Goal: Task Accomplishment & Management: Use online tool/utility

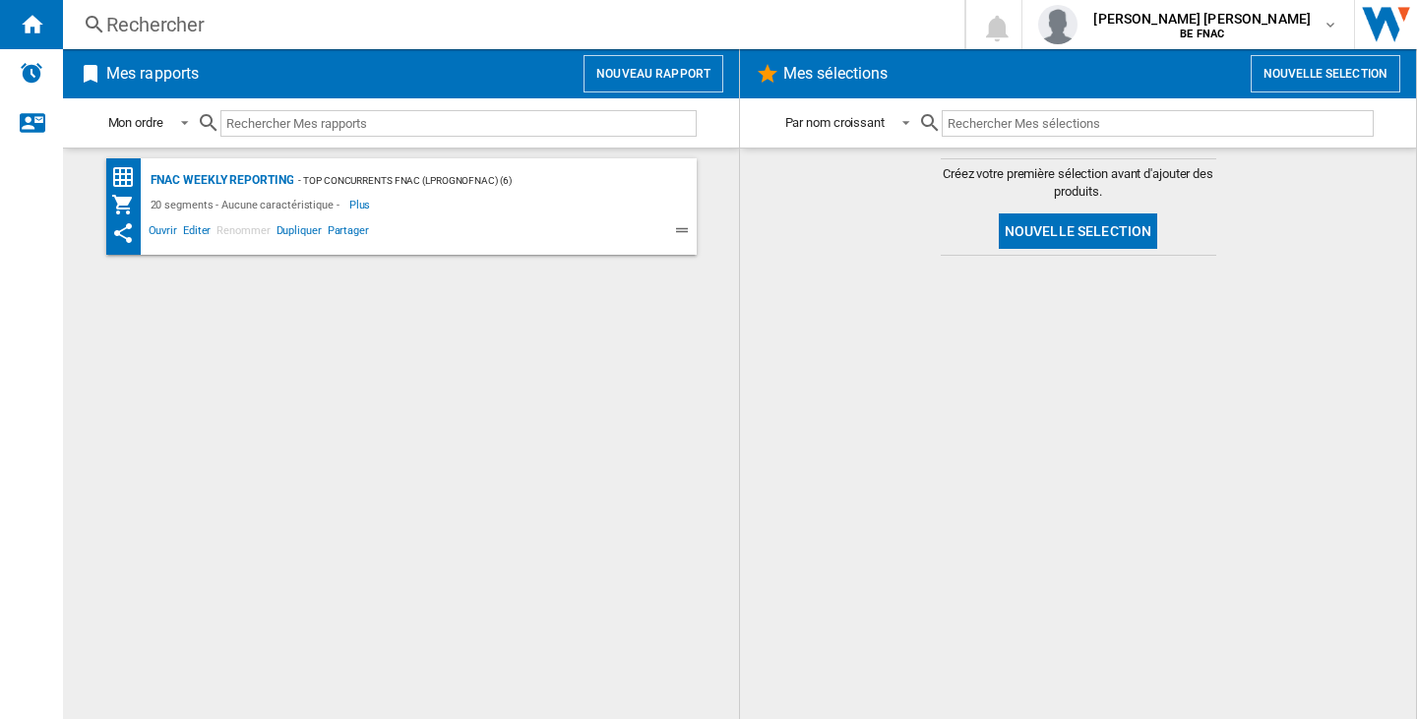
click at [700, 68] on button "Nouveau rapport" at bounding box center [653, 73] width 140 height 37
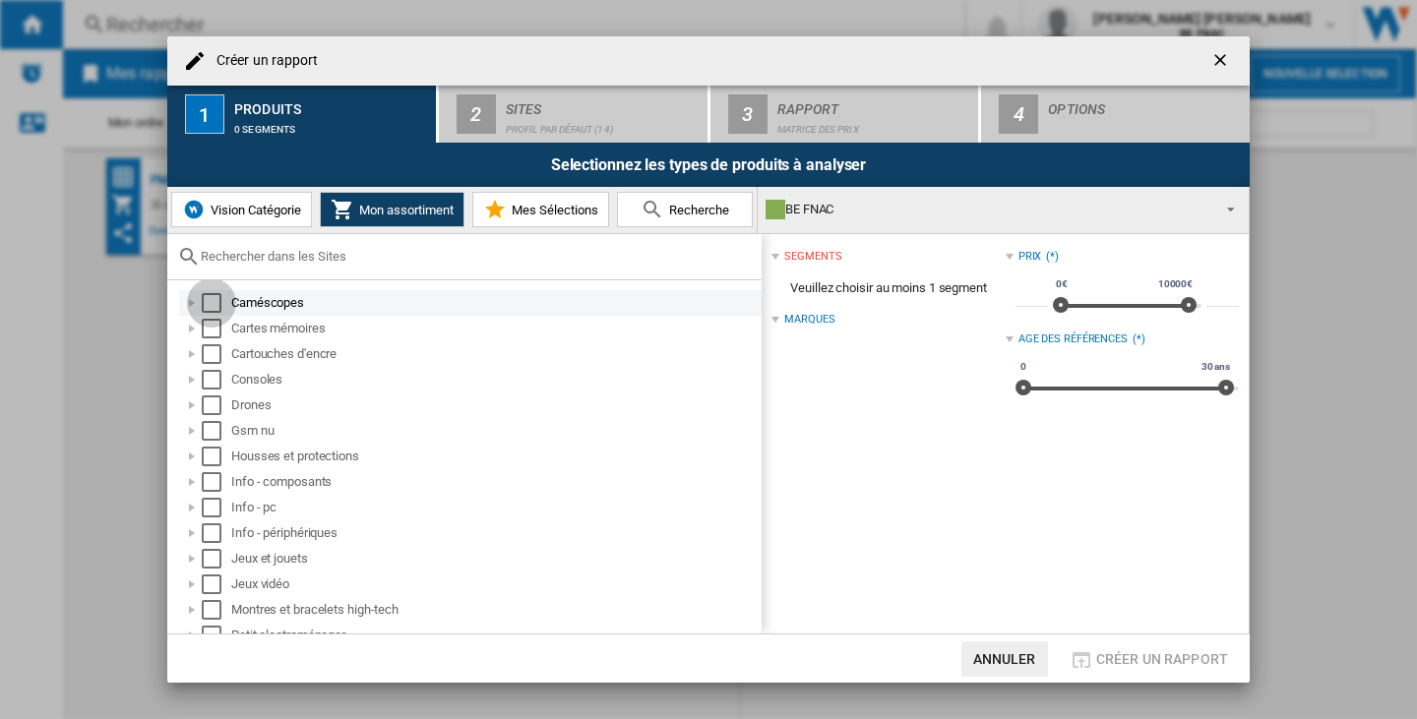
click at [214, 311] on div "Select" at bounding box center [212, 303] width 20 height 20
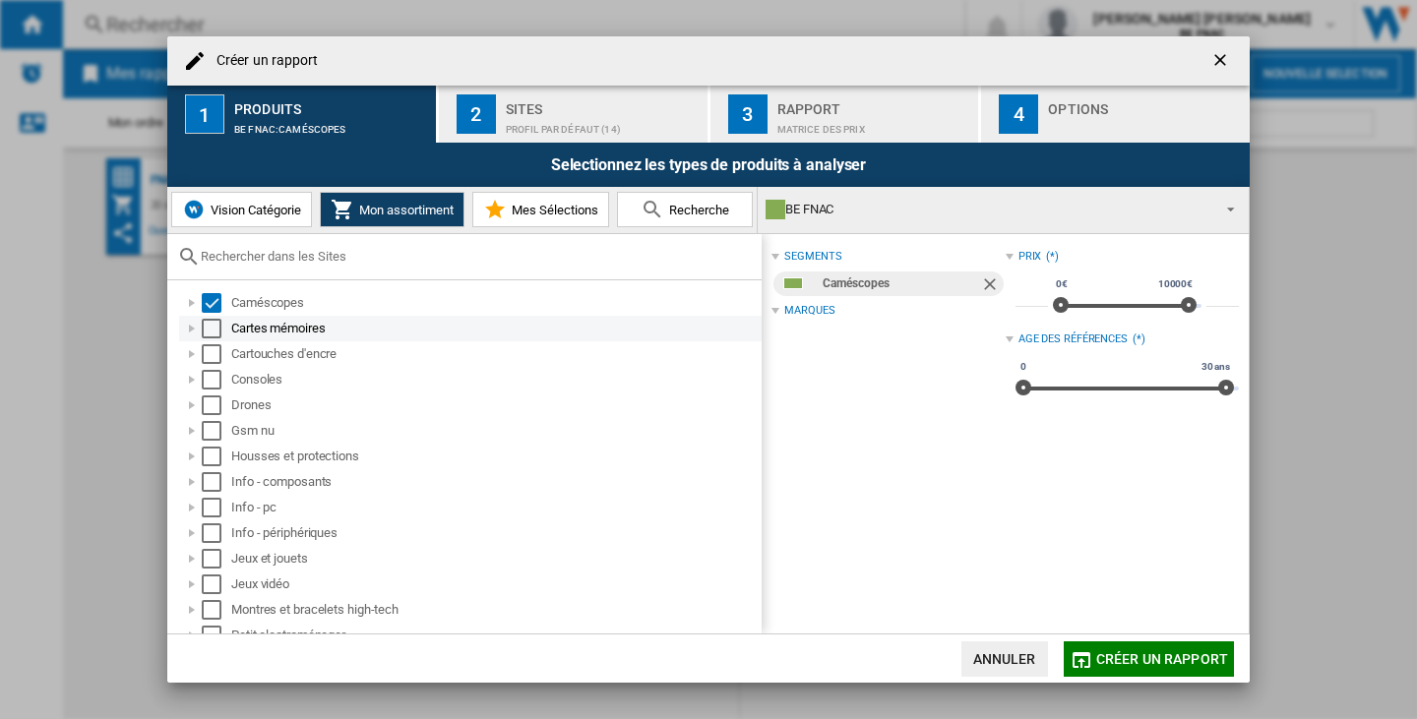
click at [211, 331] on div "Select" at bounding box center [212, 329] width 20 height 20
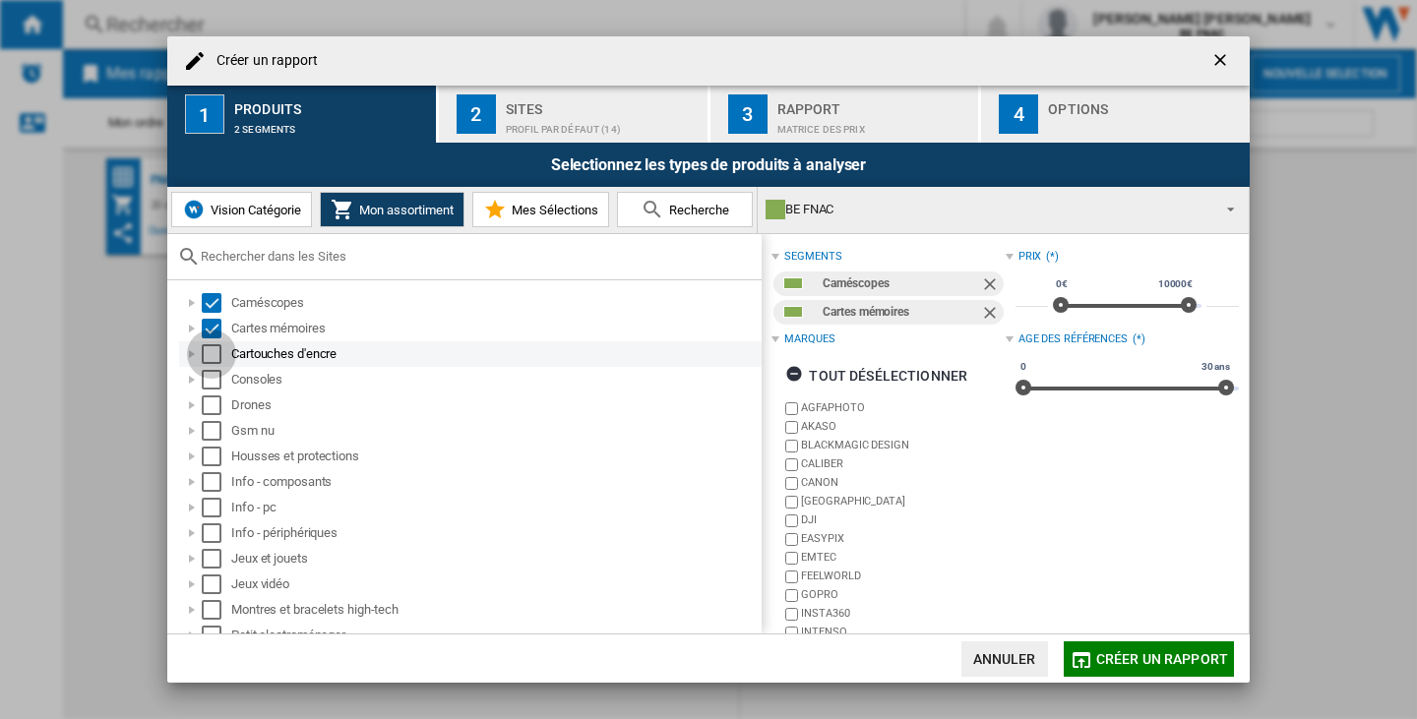
click at [211, 352] on div "Select" at bounding box center [212, 354] width 20 height 20
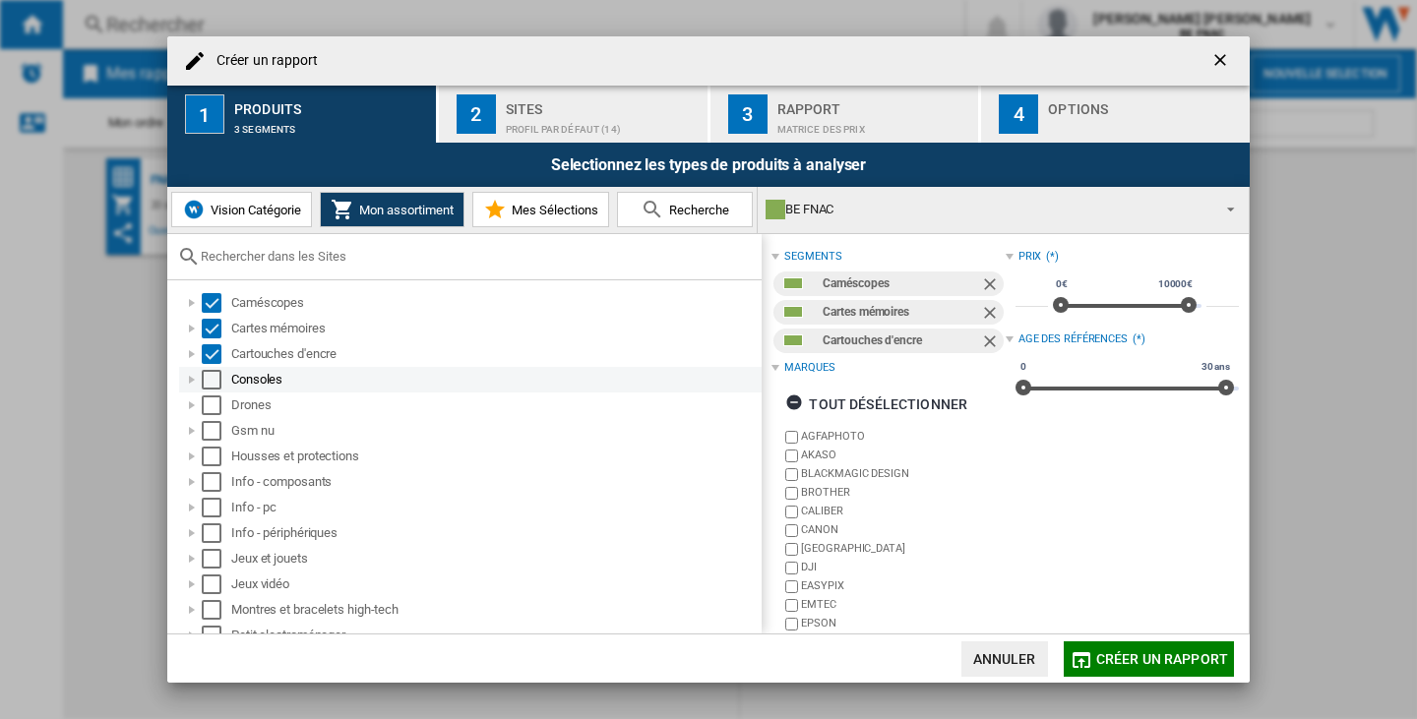
click at [205, 382] on div "Select" at bounding box center [212, 380] width 20 height 20
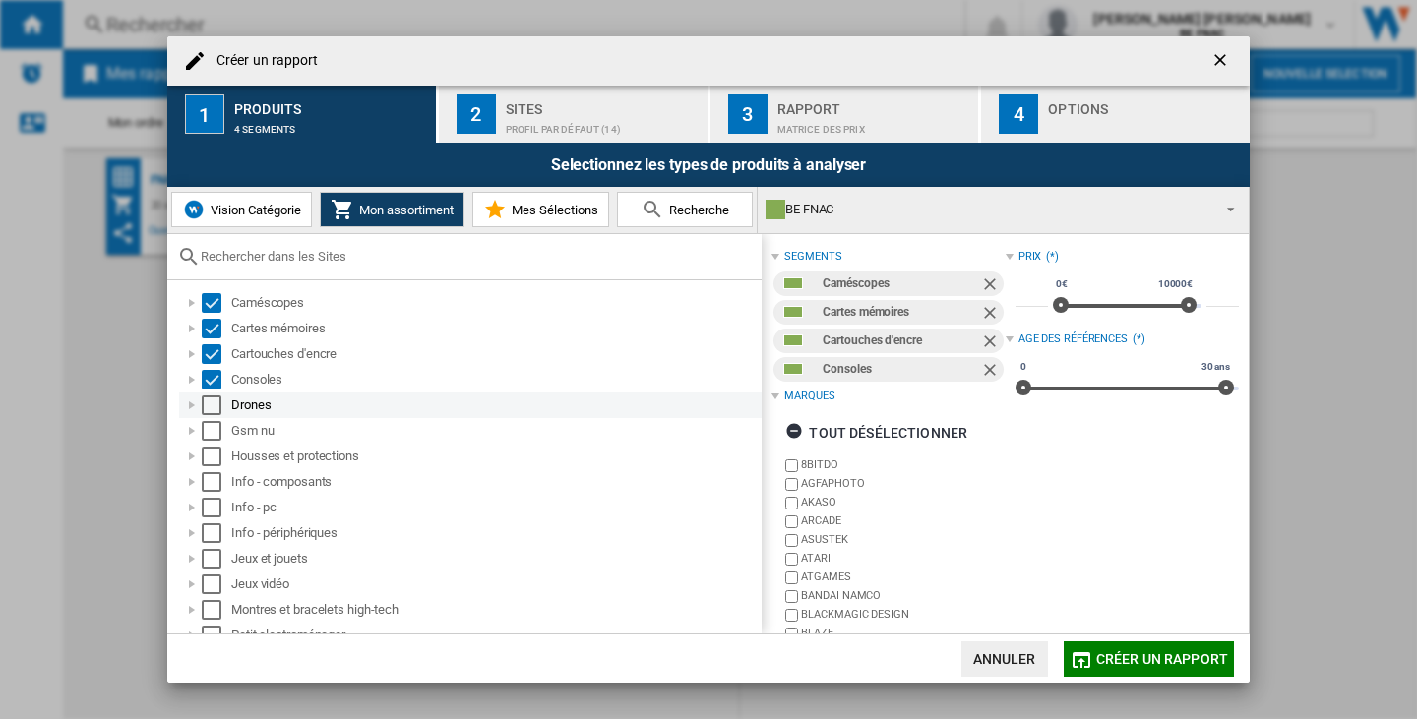
click at [205, 407] on div "Select" at bounding box center [212, 406] width 20 height 20
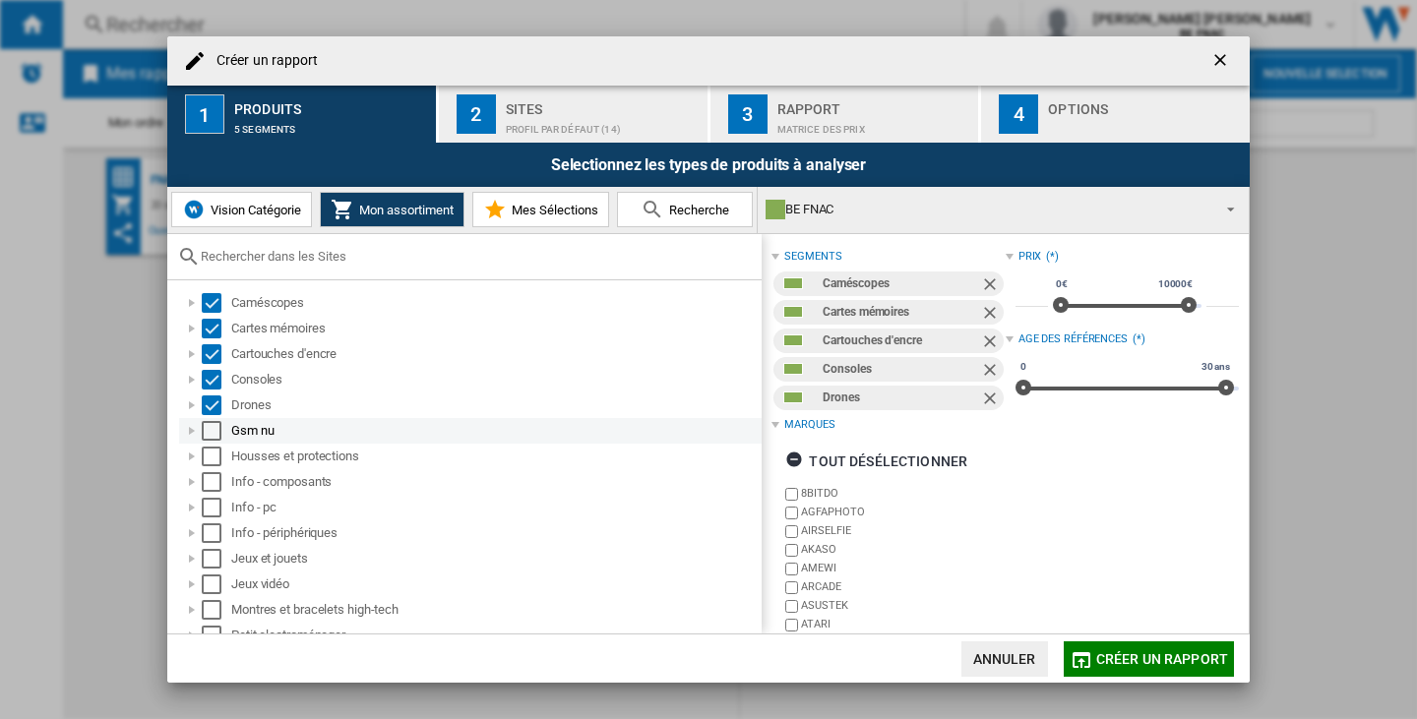
click at [211, 438] on div "Select" at bounding box center [212, 431] width 20 height 20
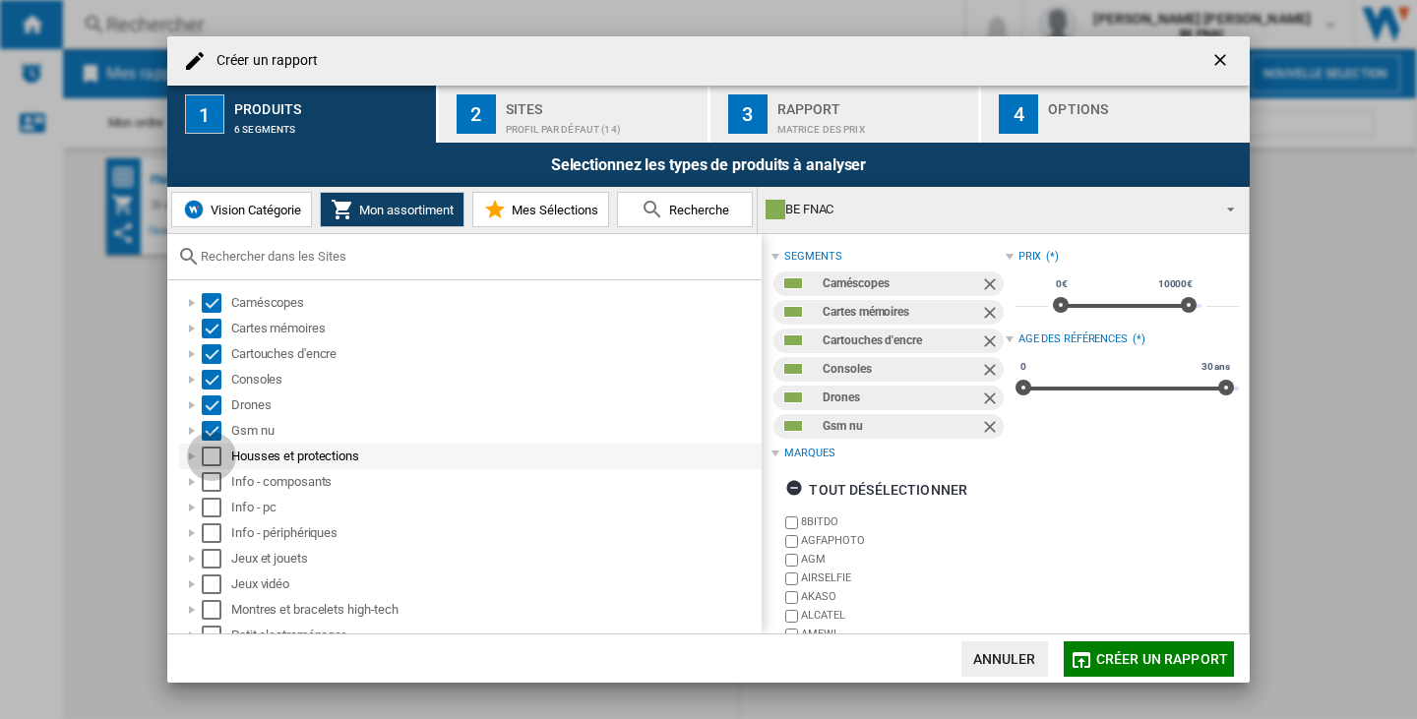
click at [214, 459] on div "Select" at bounding box center [212, 457] width 20 height 20
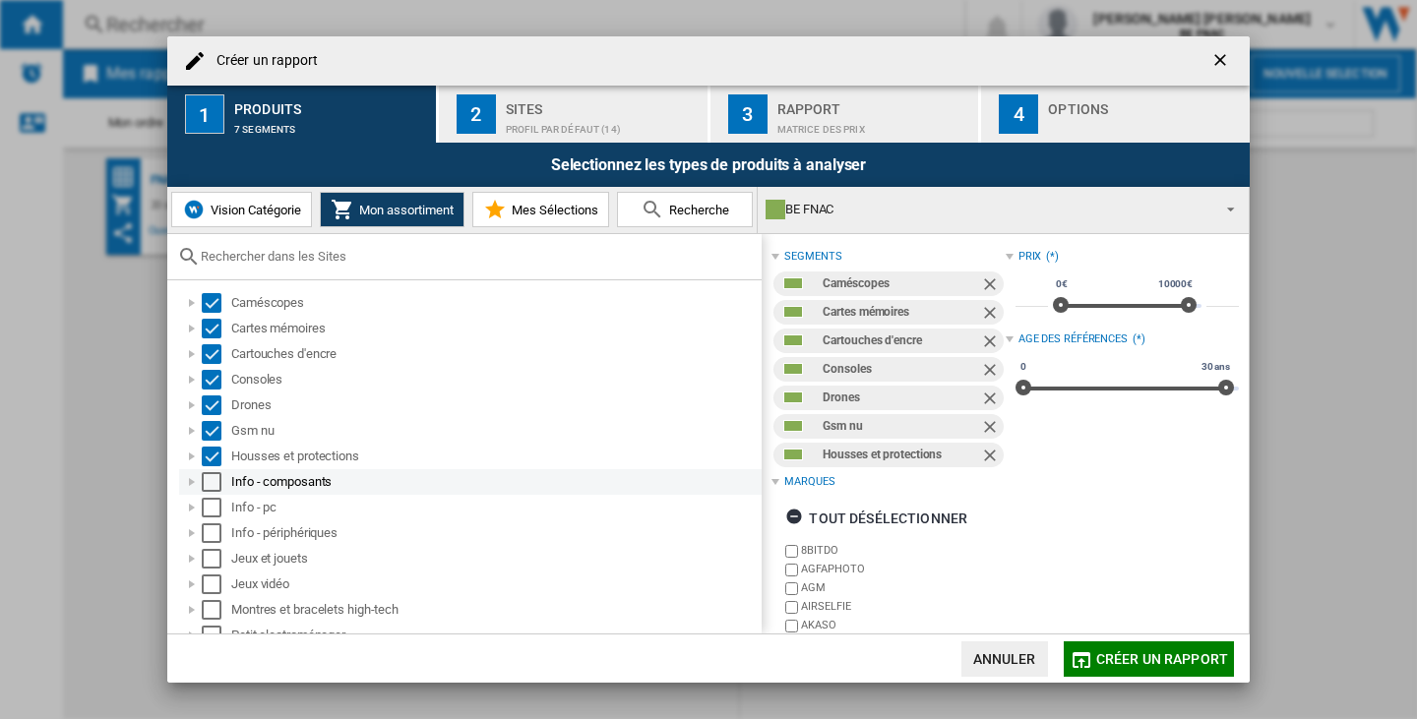
click at [214, 490] on div "Select" at bounding box center [212, 482] width 20 height 20
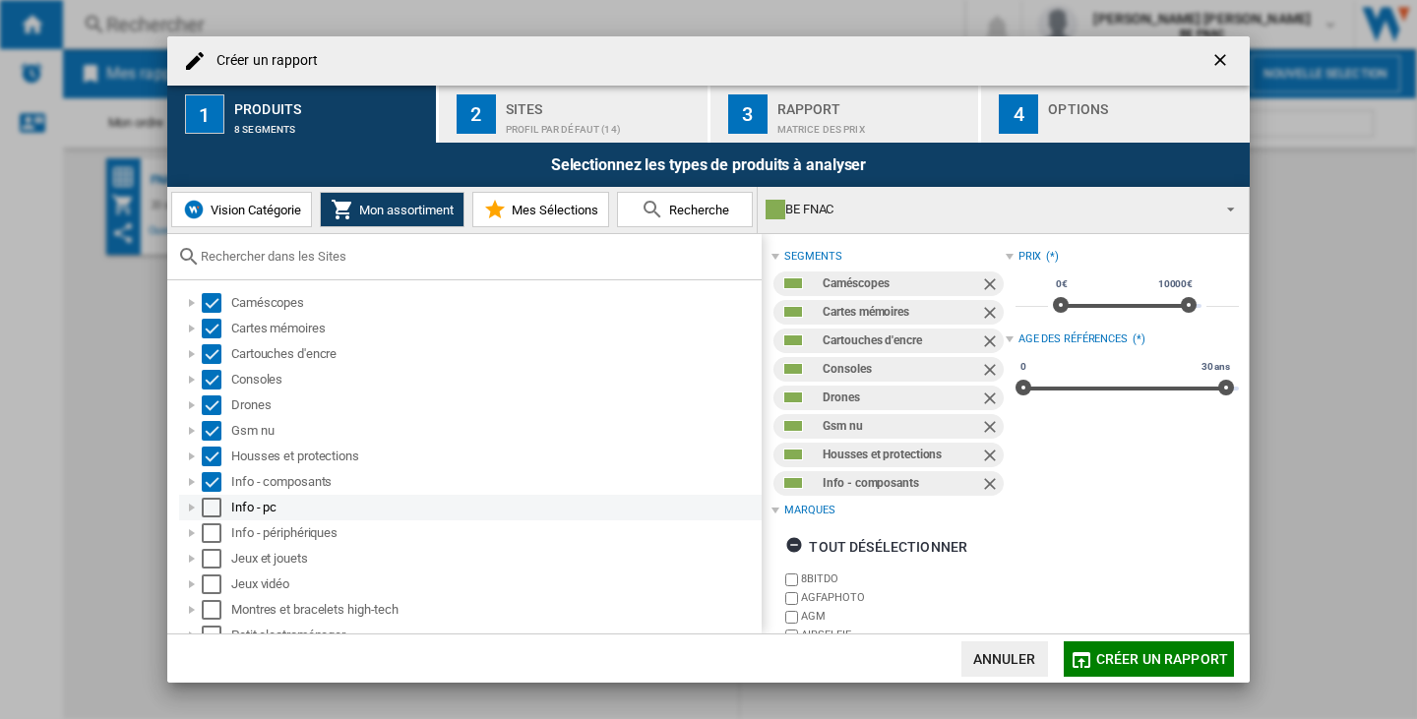
click at [214, 505] on div "Select" at bounding box center [212, 508] width 20 height 20
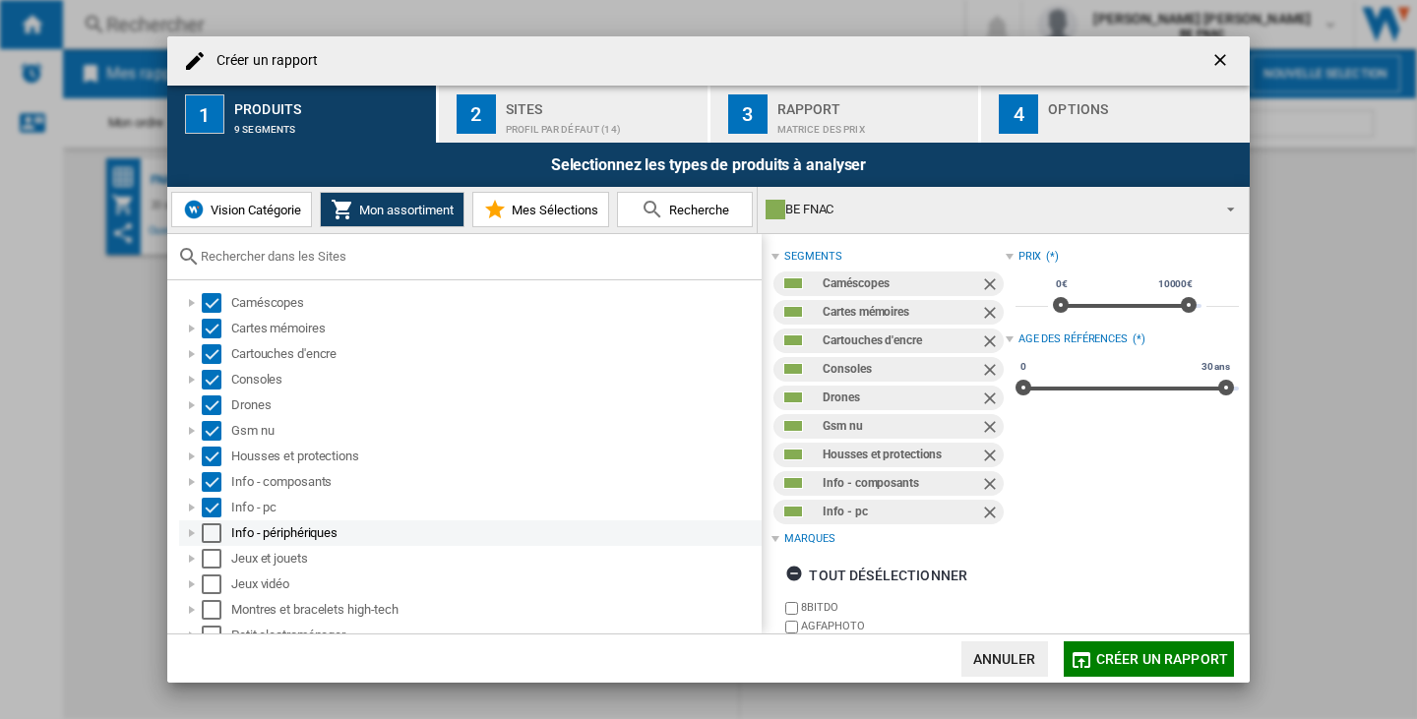
drag, startPoint x: 211, startPoint y: 536, endPoint x: 210, endPoint y: 559, distance: 22.7
click at [211, 537] on div "Select" at bounding box center [212, 533] width 20 height 20
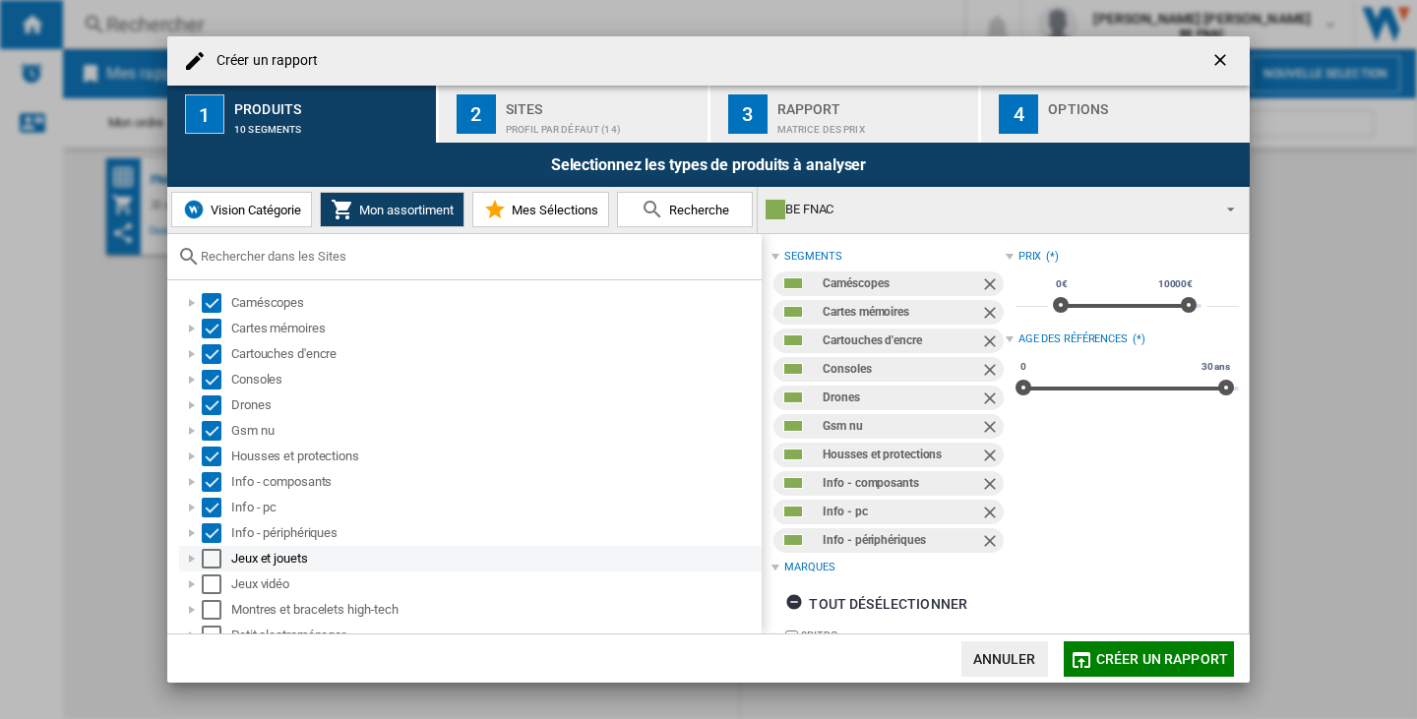
click at [210, 564] on div "Select" at bounding box center [212, 559] width 20 height 20
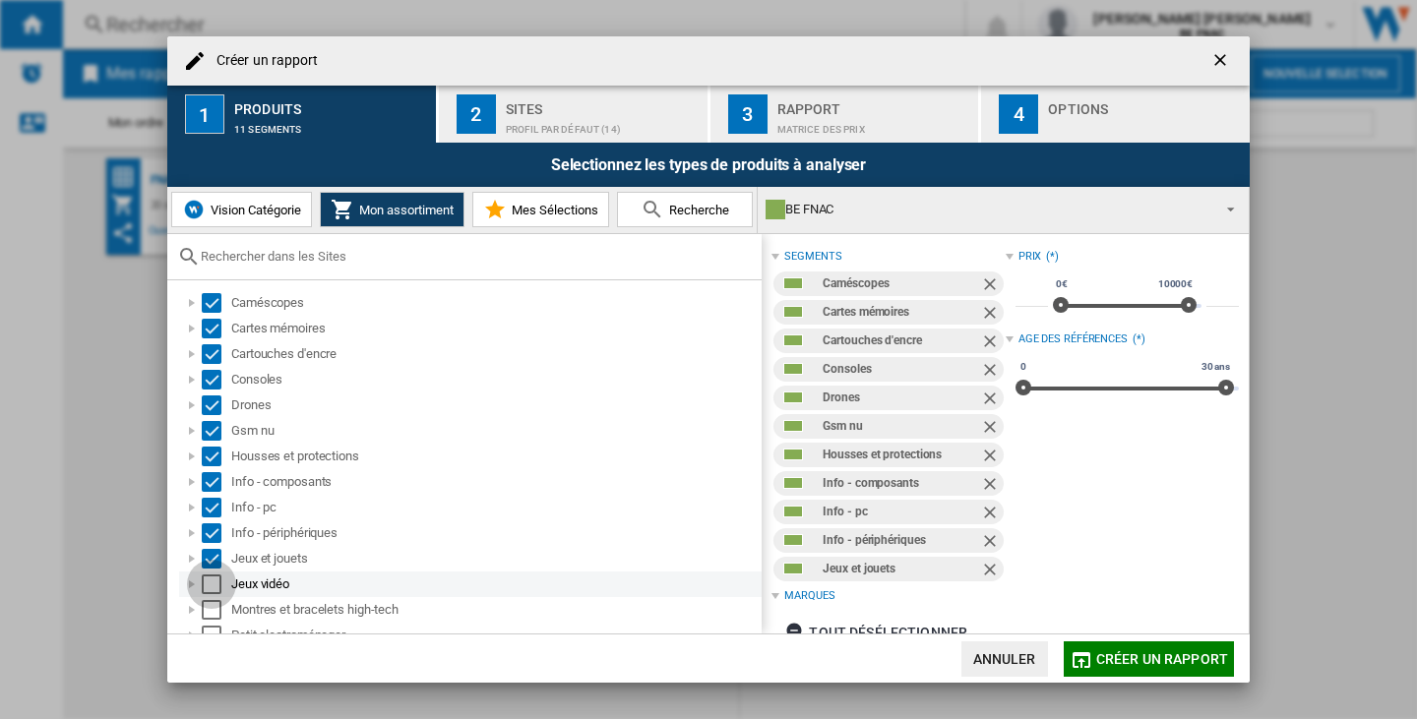
click at [210, 591] on div "Select" at bounding box center [212, 585] width 20 height 20
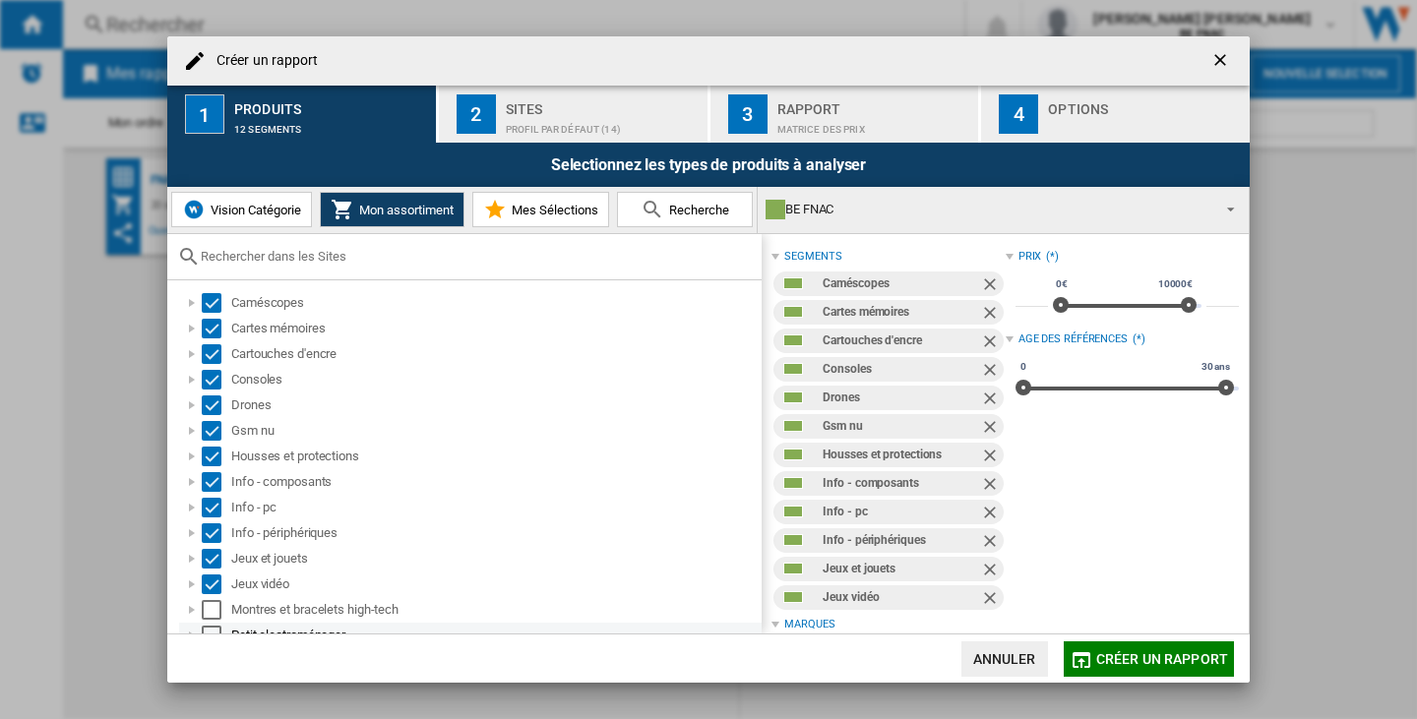
scroll to position [142, 0]
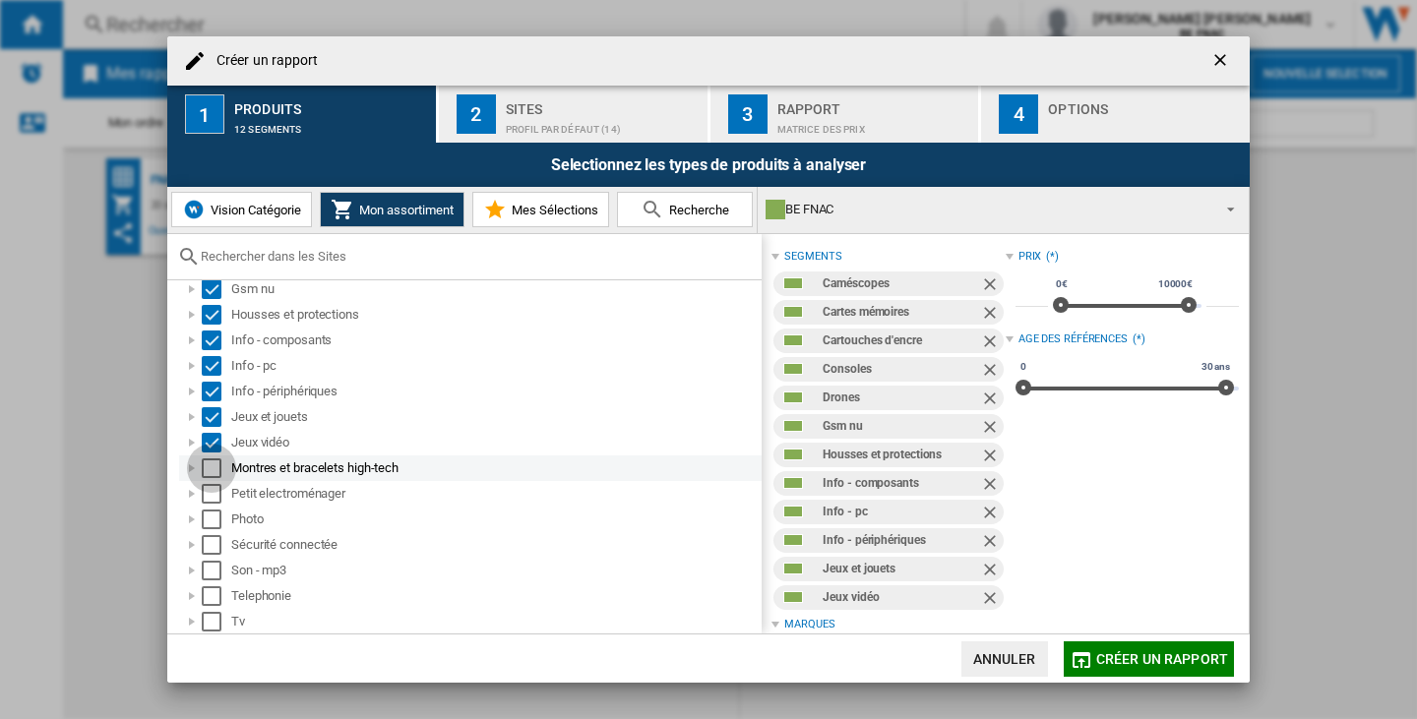
click at [214, 472] on div "Select" at bounding box center [212, 468] width 20 height 20
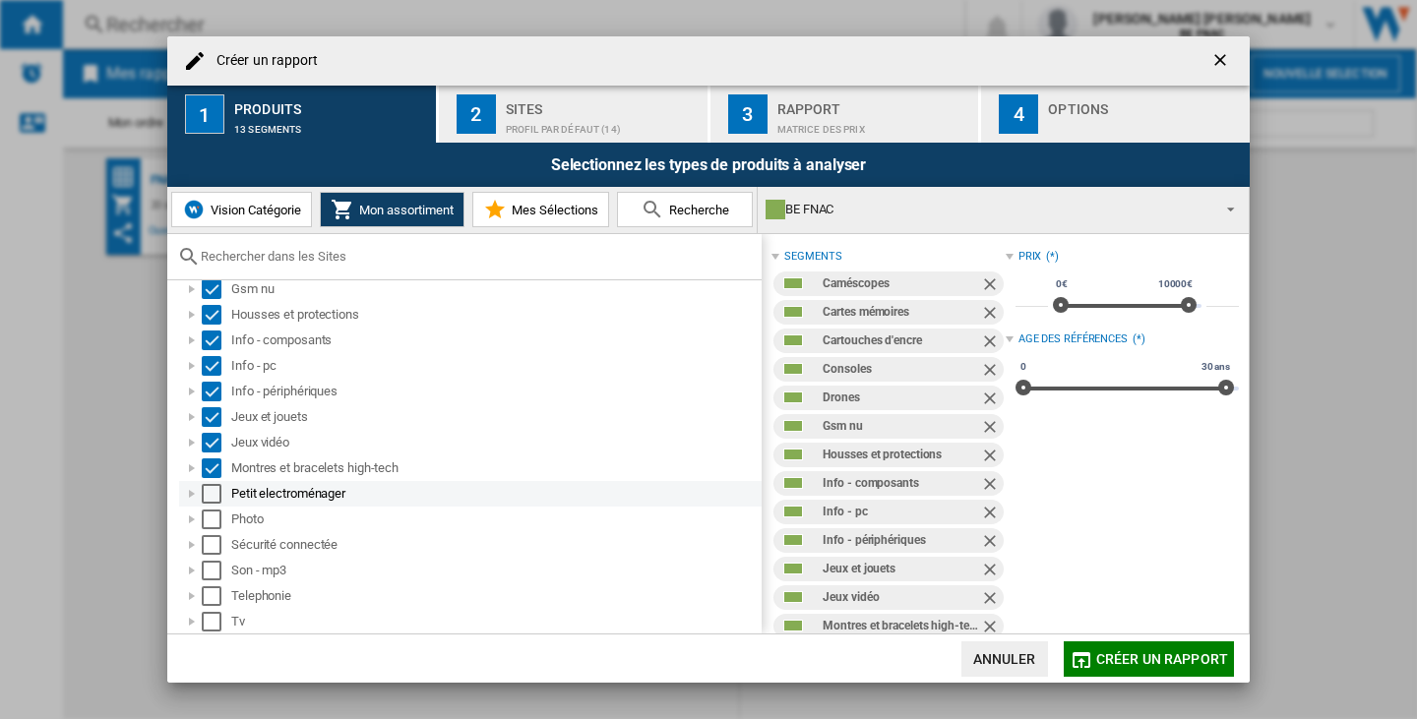
click at [215, 493] on div "Select" at bounding box center [212, 494] width 20 height 20
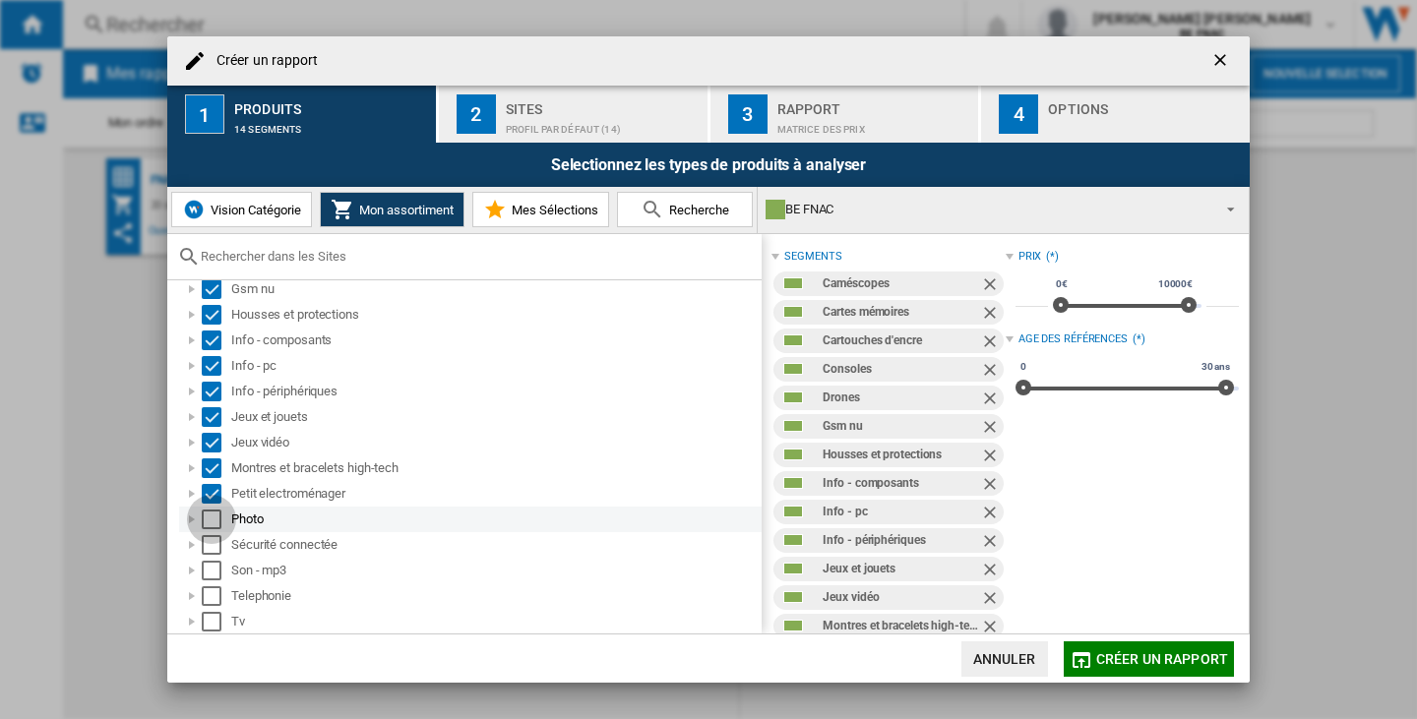
click at [215, 515] on div "Select" at bounding box center [212, 520] width 20 height 20
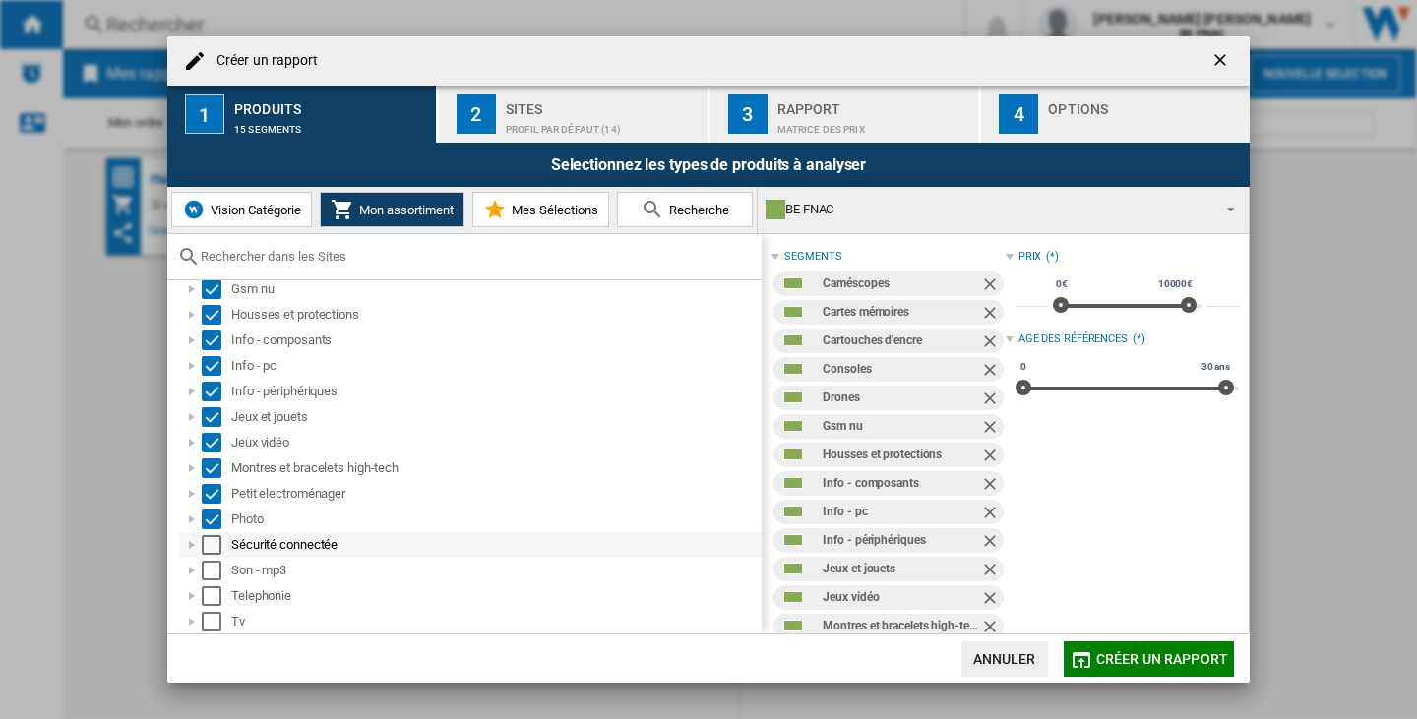
click at [214, 553] on div "Select" at bounding box center [212, 545] width 20 height 20
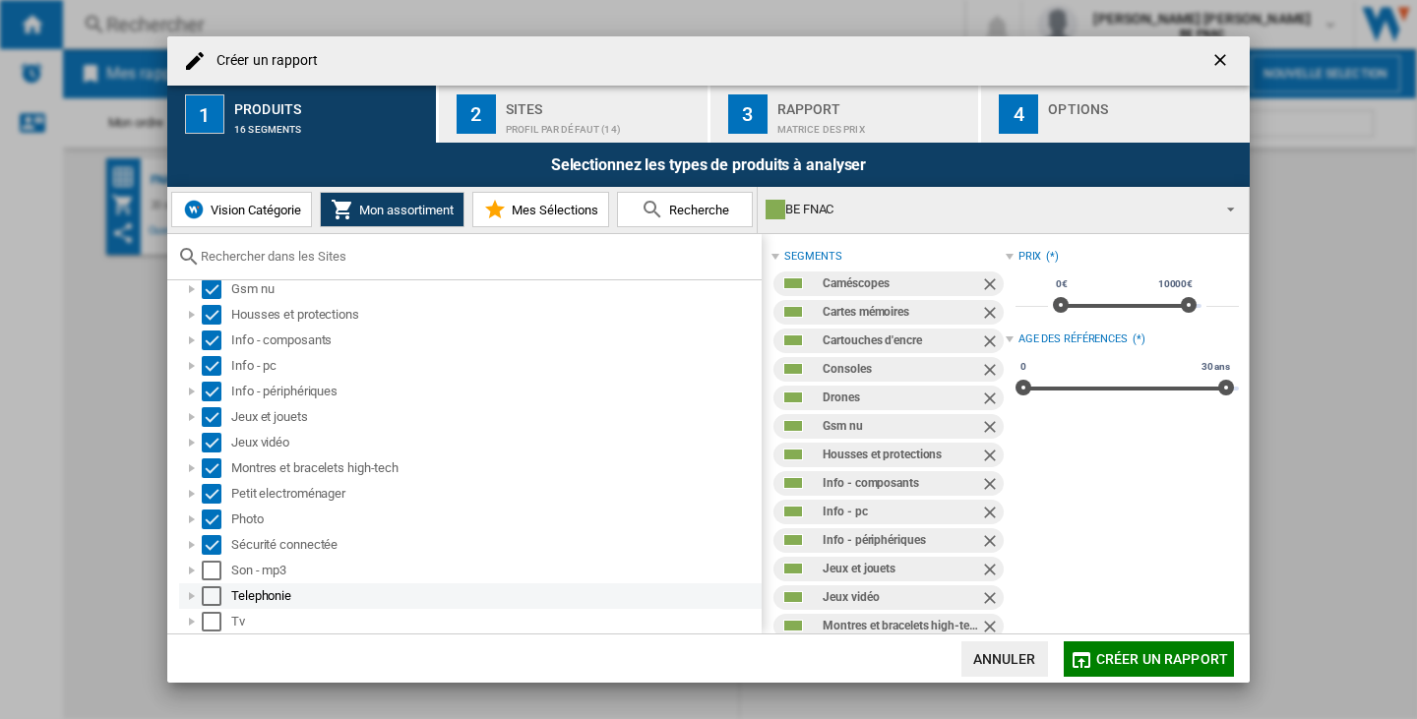
click at [214, 587] on div "Select" at bounding box center [212, 596] width 20 height 20
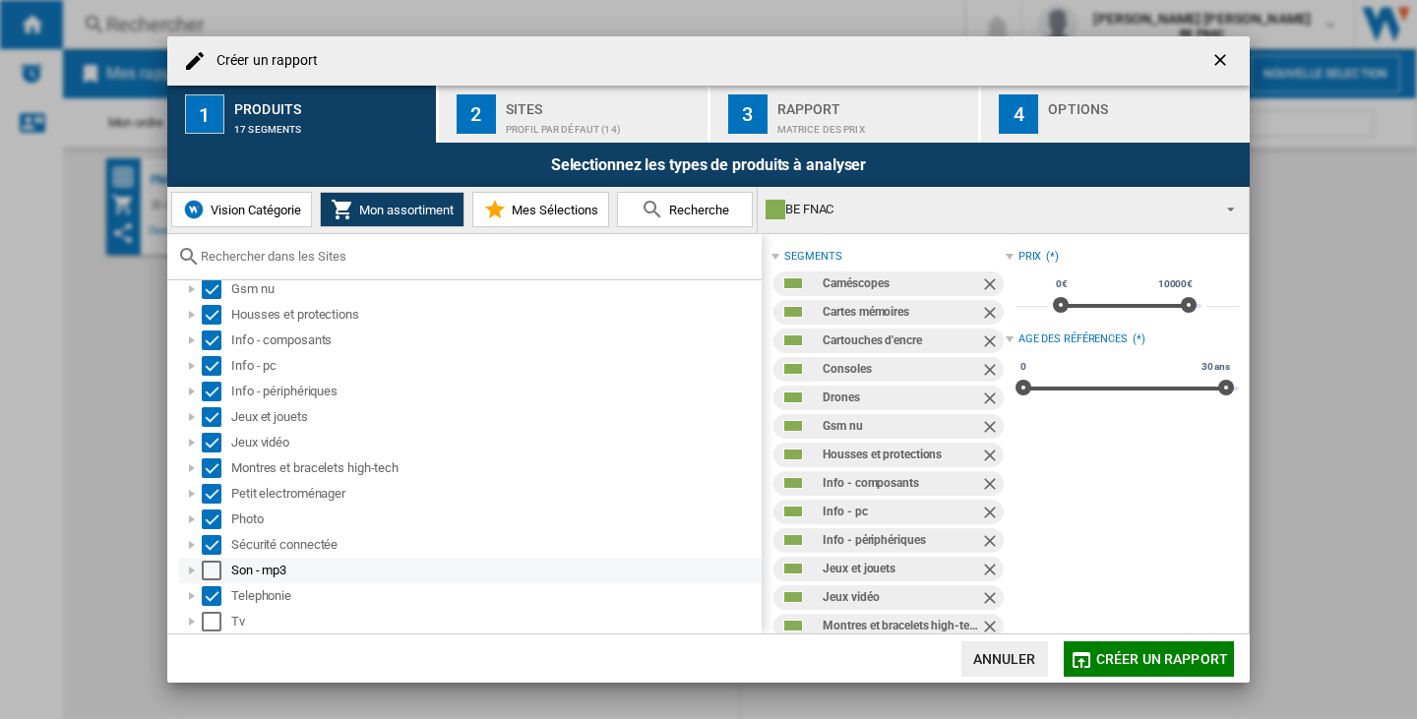
click at [215, 578] on div "Select" at bounding box center [212, 571] width 20 height 20
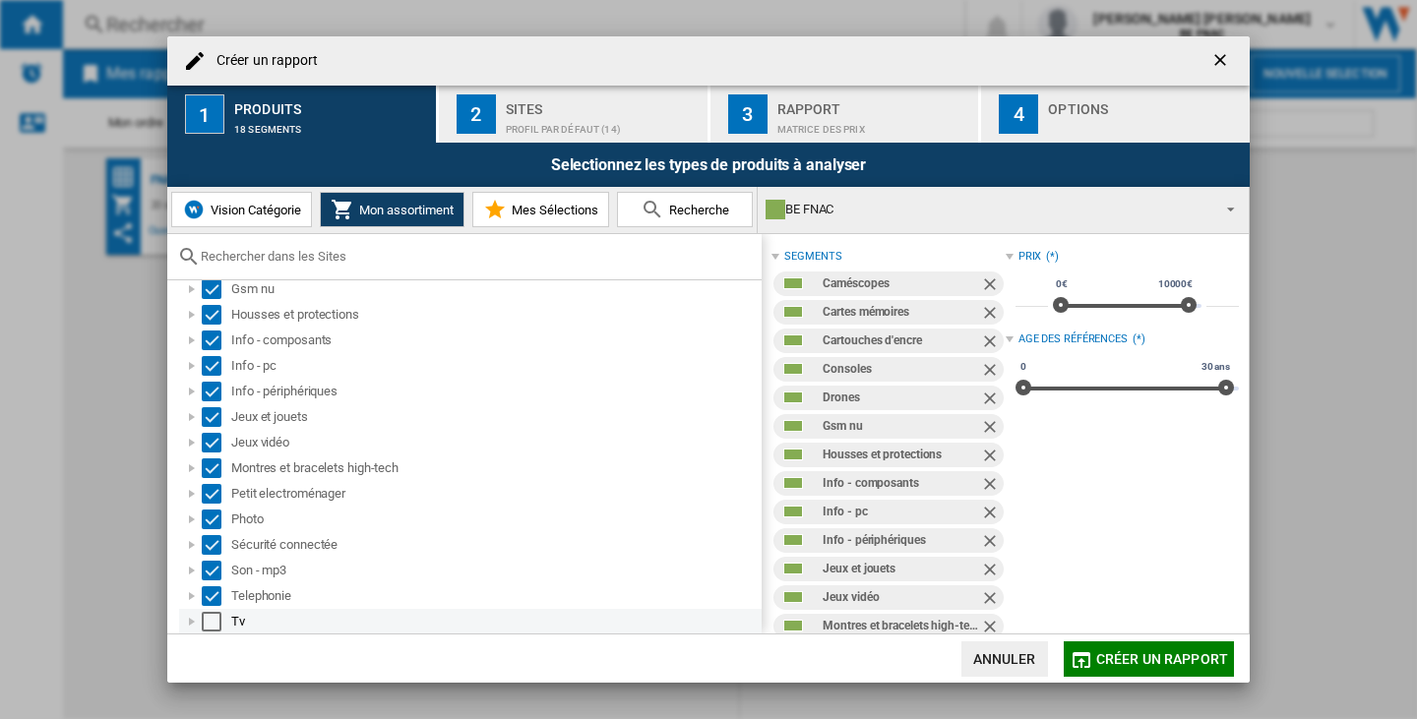
click at [211, 625] on div "Select" at bounding box center [212, 622] width 20 height 20
click at [542, 105] on div "Sites" at bounding box center [603, 103] width 194 height 21
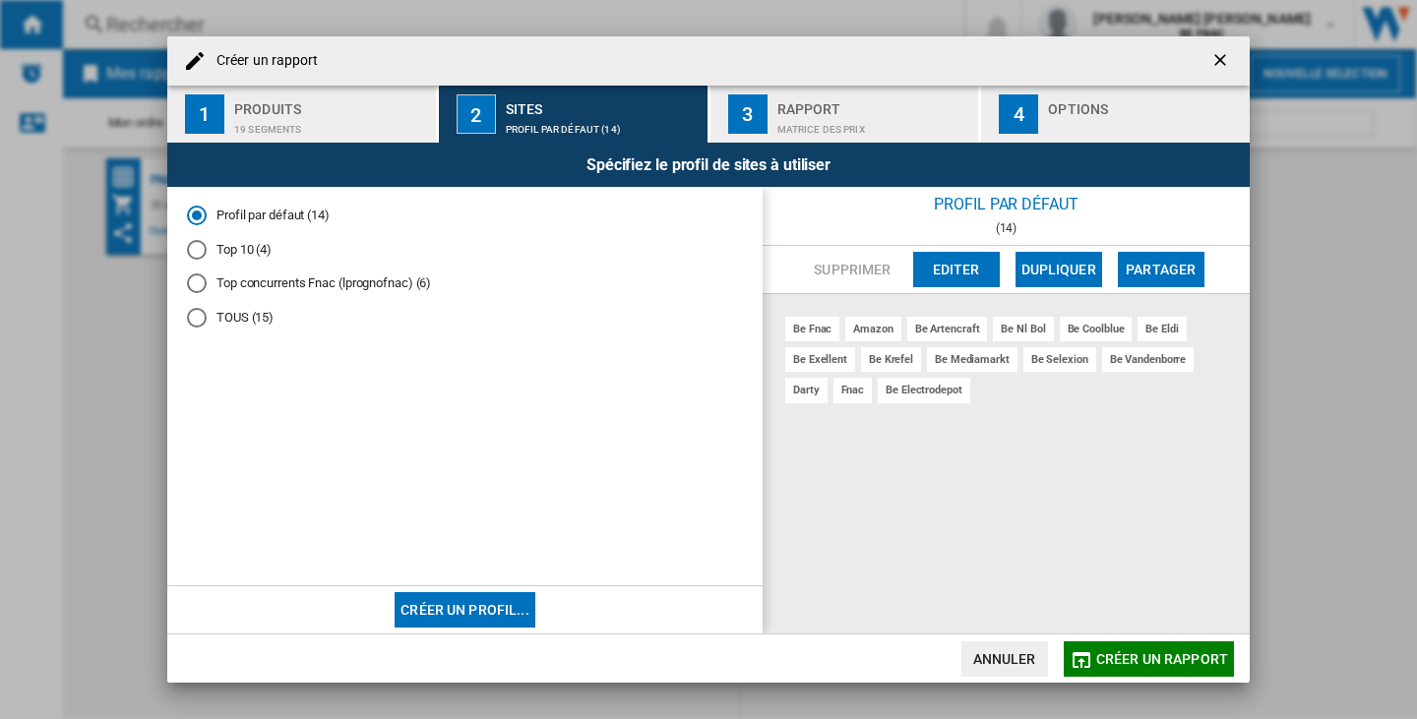
click at [227, 316] on md-radio-button "TOUS (15)" at bounding box center [465, 318] width 556 height 19
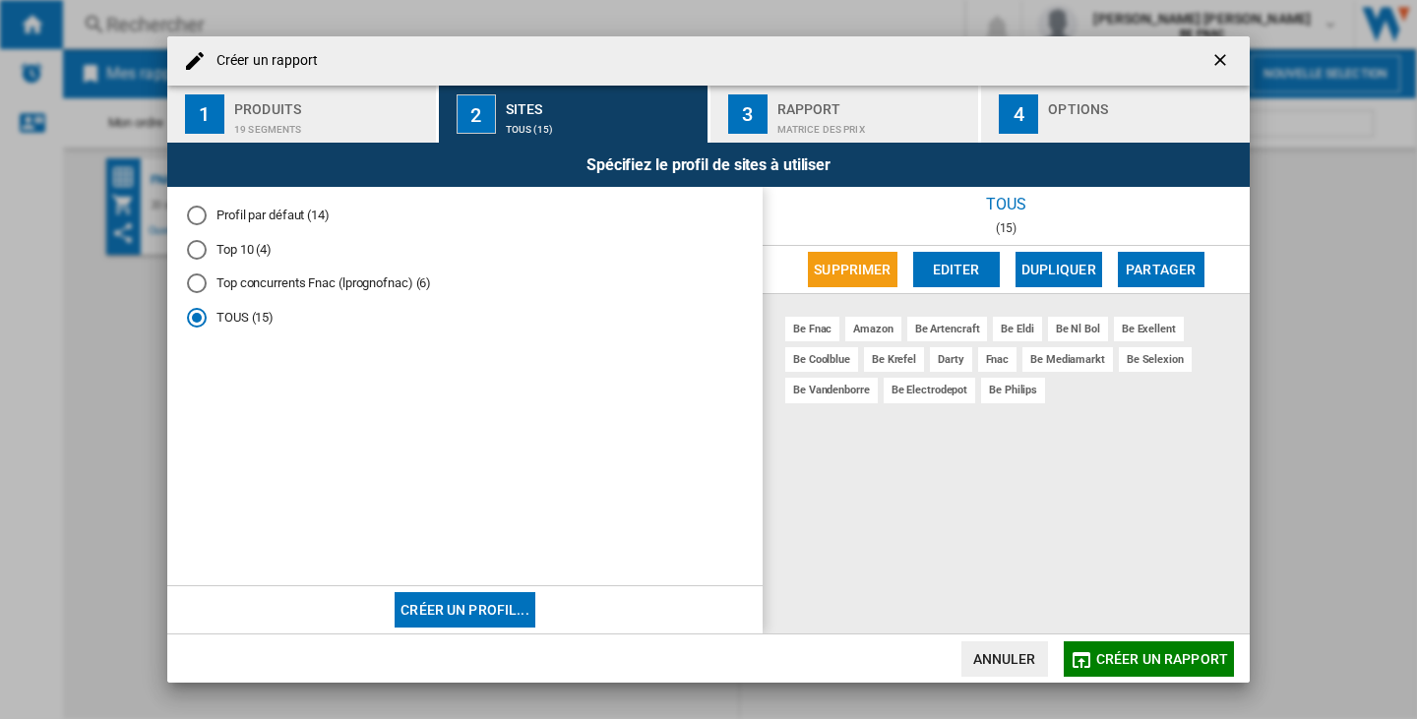
click at [257, 287] on md-radio-button "Top concurrents Fnac (lprognofnac) (6)" at bounding box center [465, 283] width 556 height 19
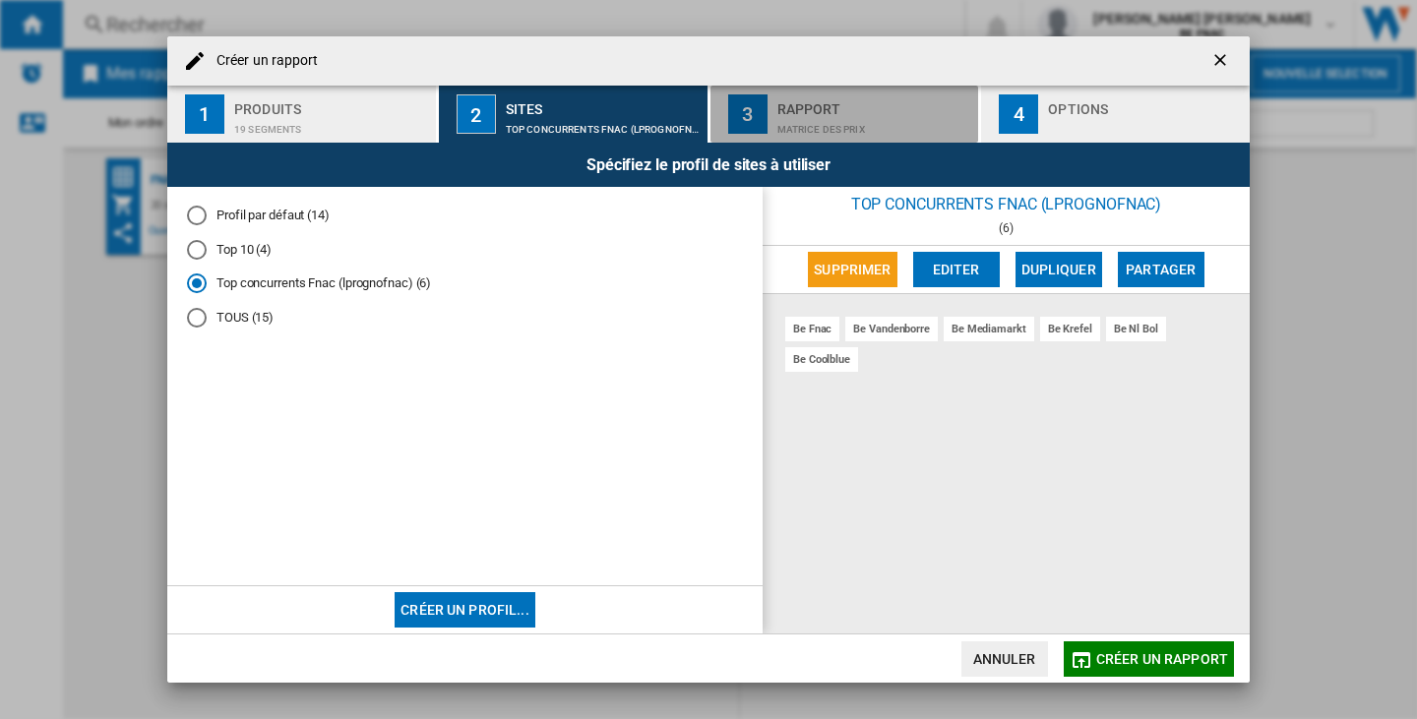
click at [892, 111] on div "Rapport" at bounding box center [874, 103] width 194 height 21
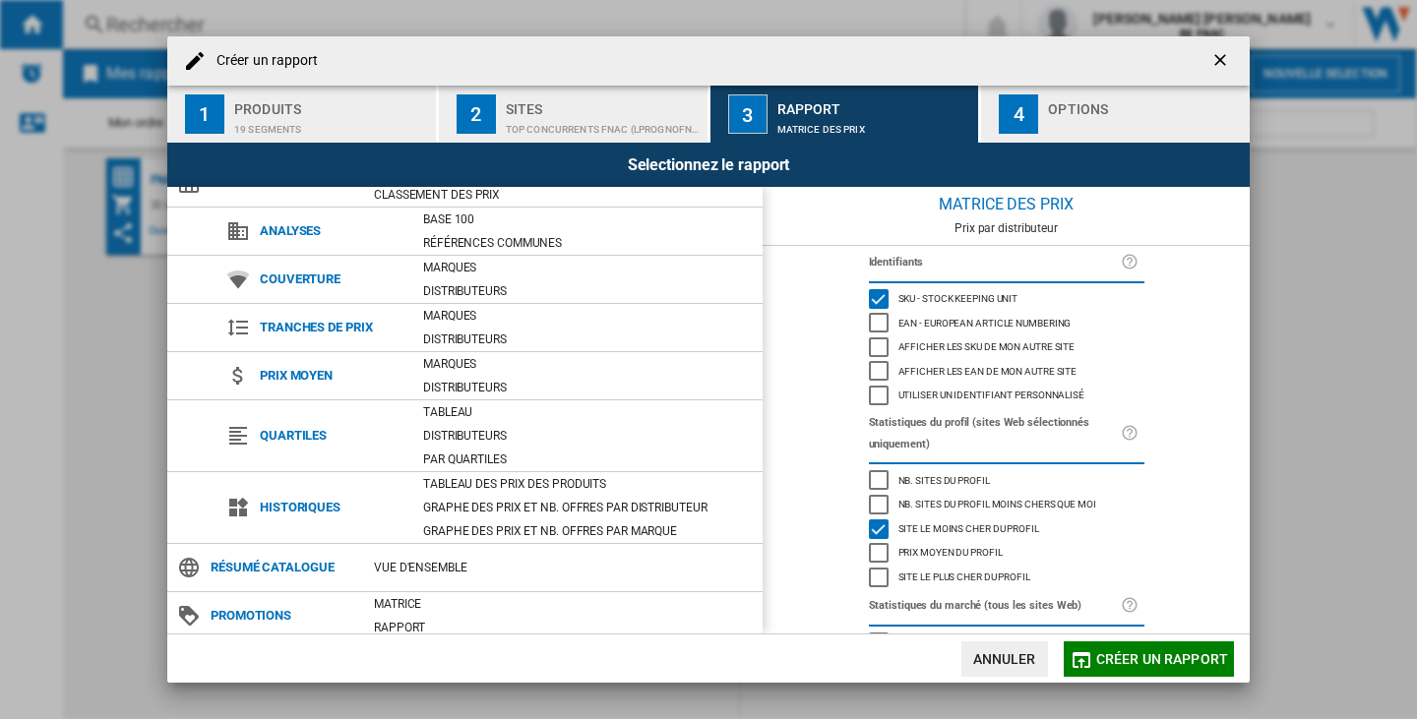
scroll to position [0, 0]
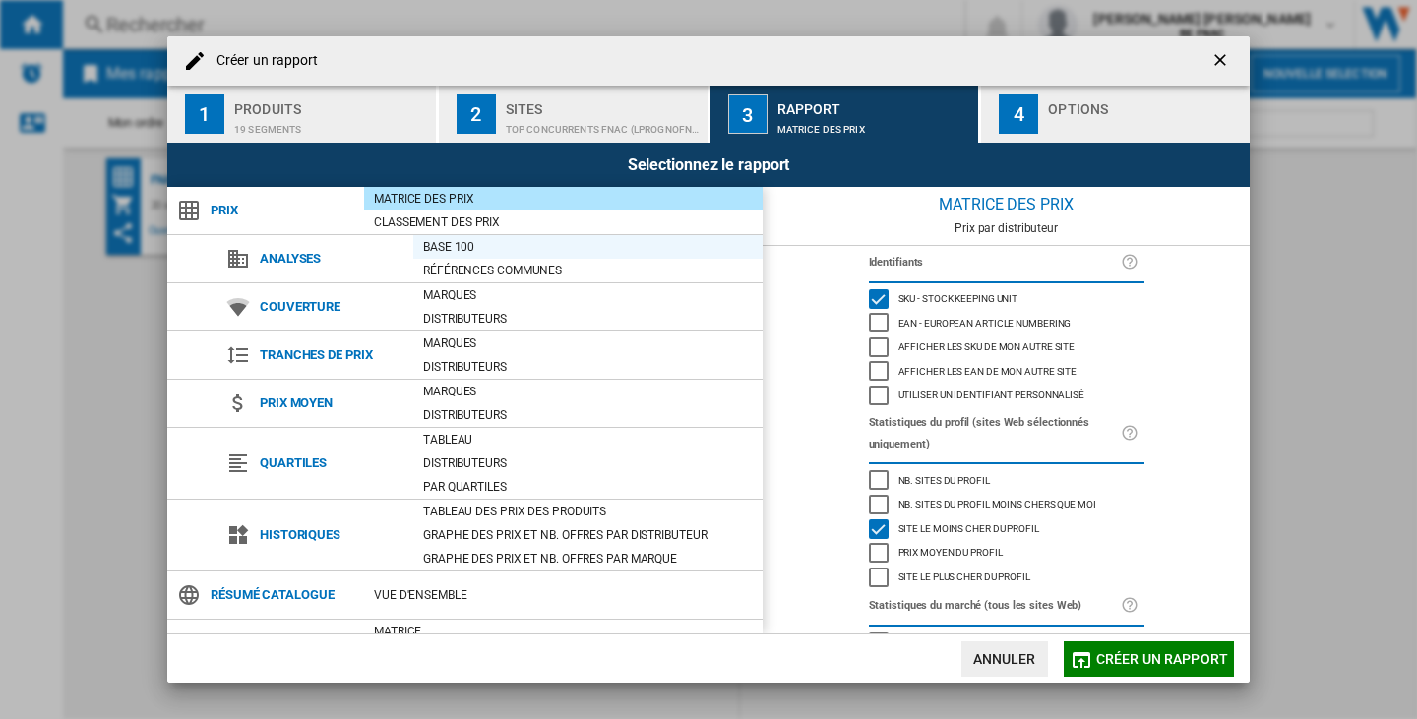
click at [499, 240] on div "Base 100" at bounding box center [587, 247] width 349 height 20
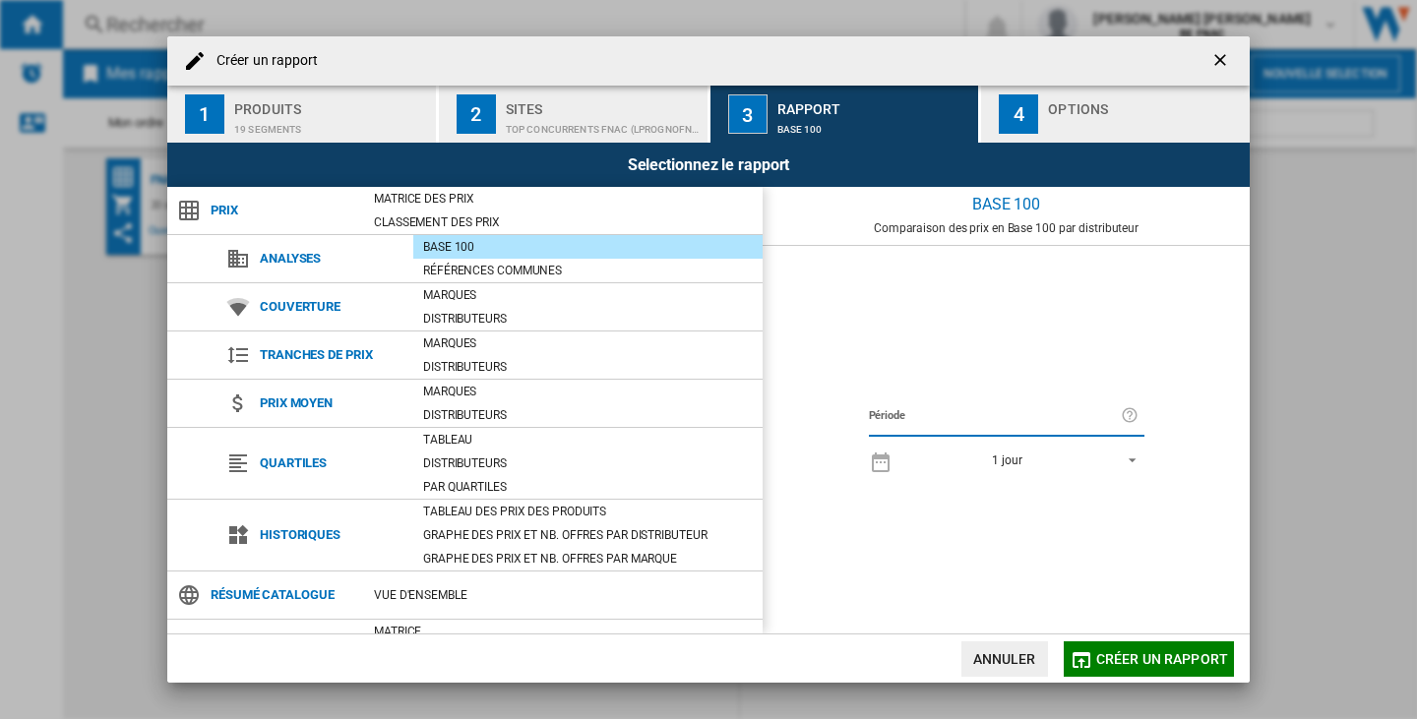
click at [1159, 659] on span "Créer un rapport" at bounding box center [1162, 659] width 132 height 16
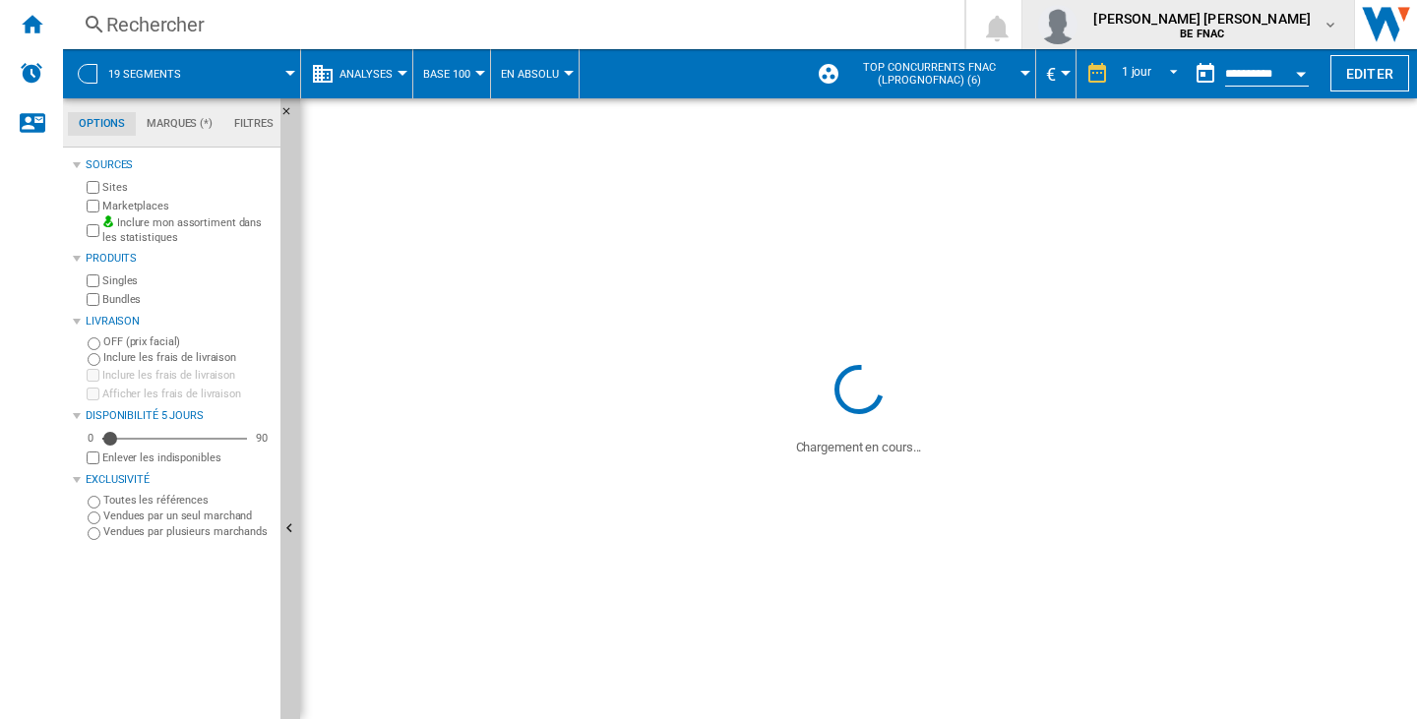
click at [1077, 26] on img "button" at bounding box center [1057, 24] width 39 height 39
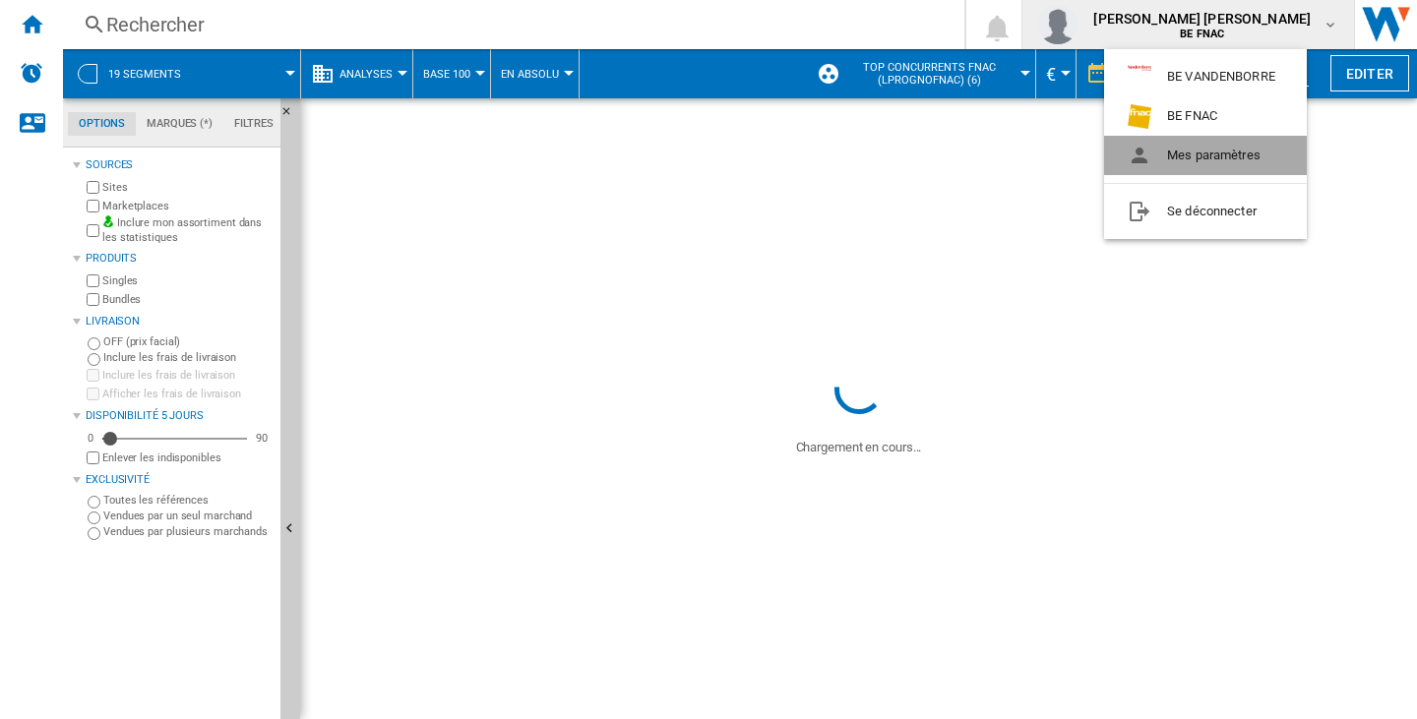
click at [1177, 164] on button "Mes paramètres" at bounding box center [1205, 155] width 203 height 39
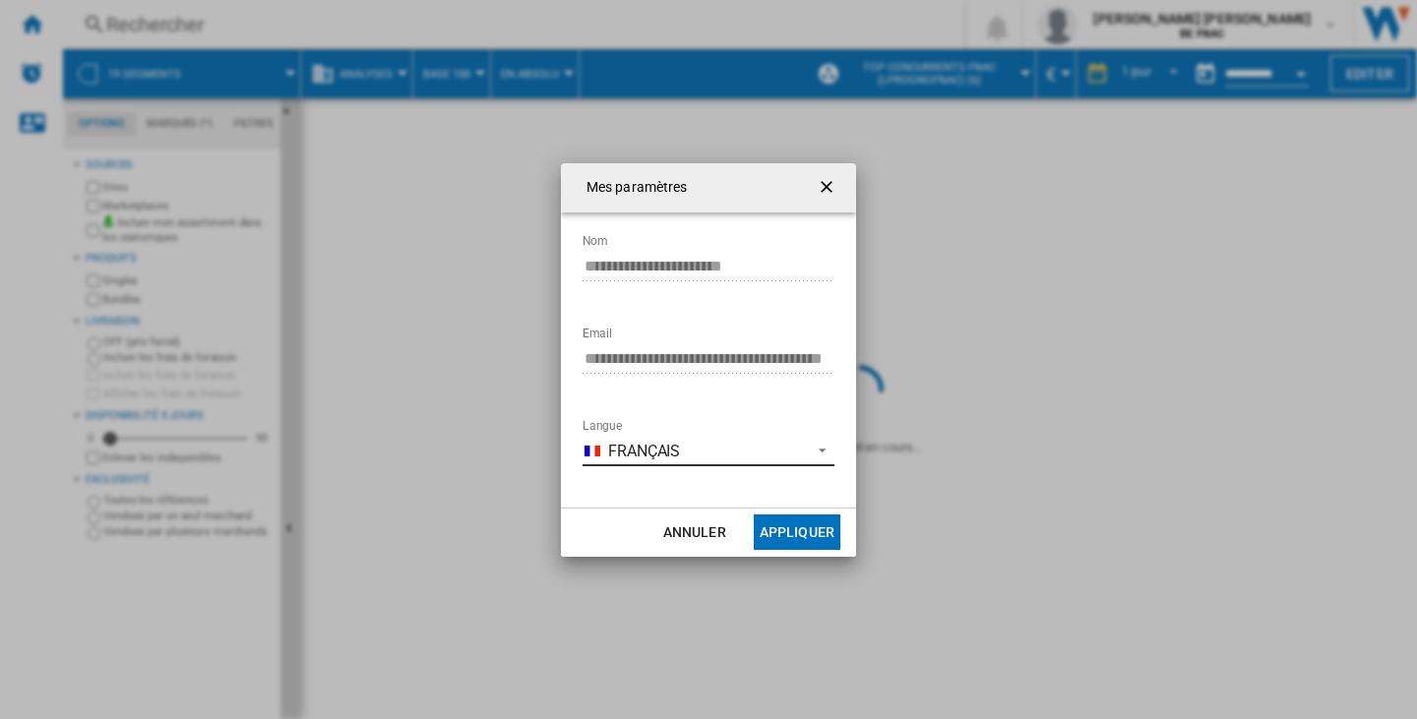
click at [692, 445] on span "Français" at bounding box center [704, 452] width 193 height 22
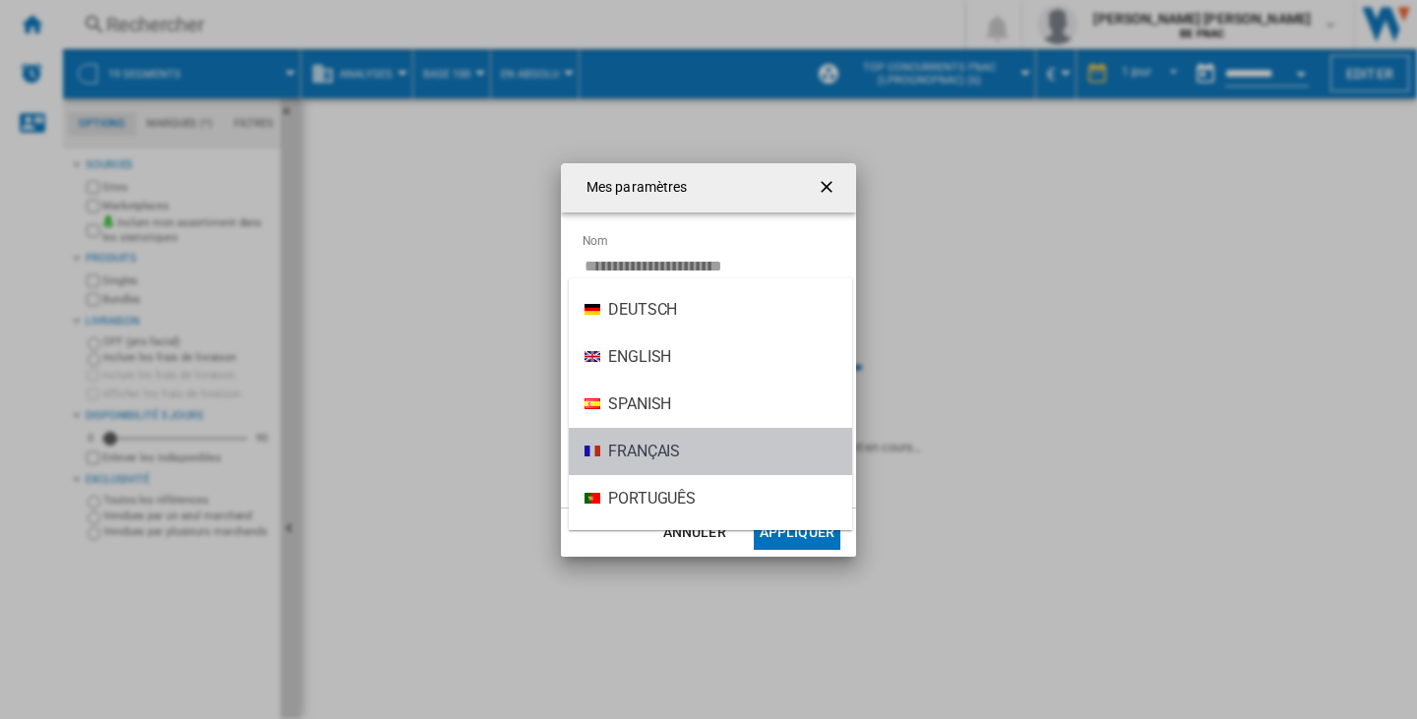
click at [692, 445] on md-option "Français" at bounding box center [710, 451] width 283 height 47
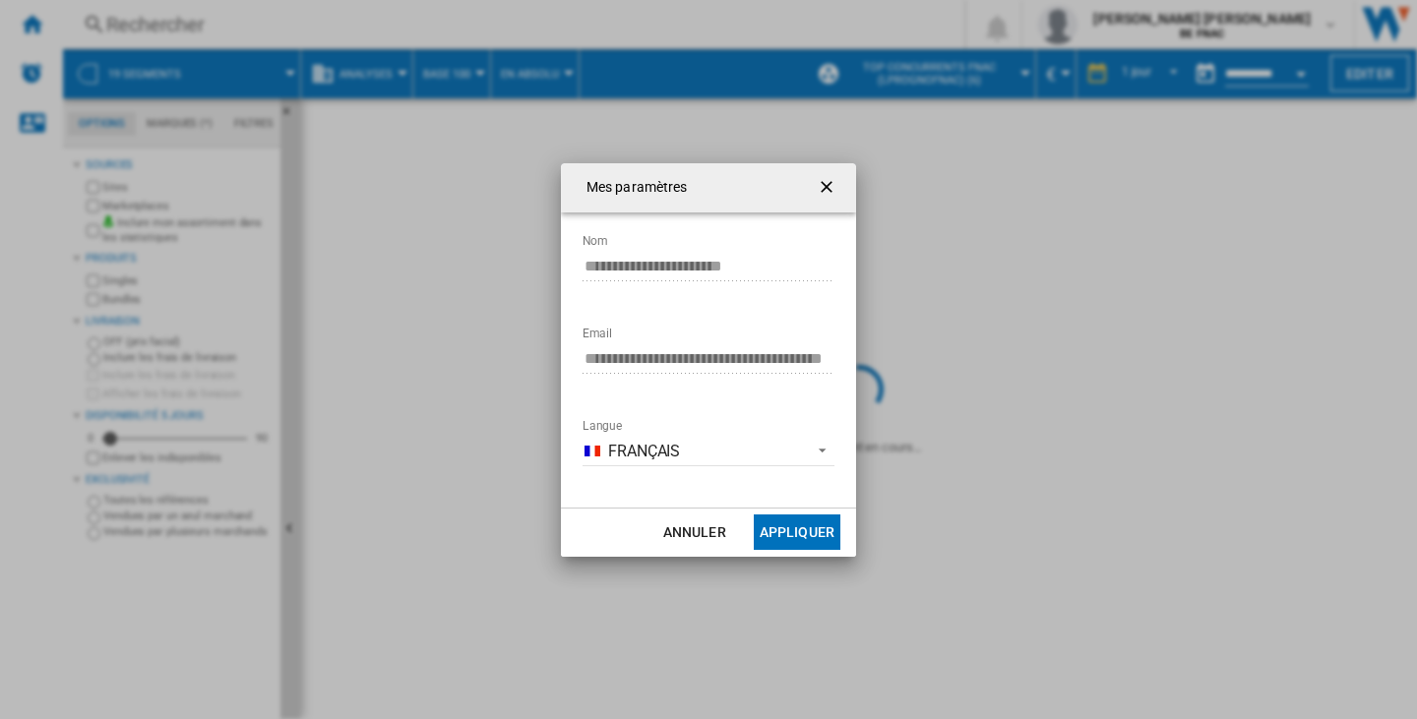
click at [823, 186] on ng-md-icon "getI18NText('BUTTONS.CLOSE_DIALOG')" at bounding box center [829, 189] width 24 height 24
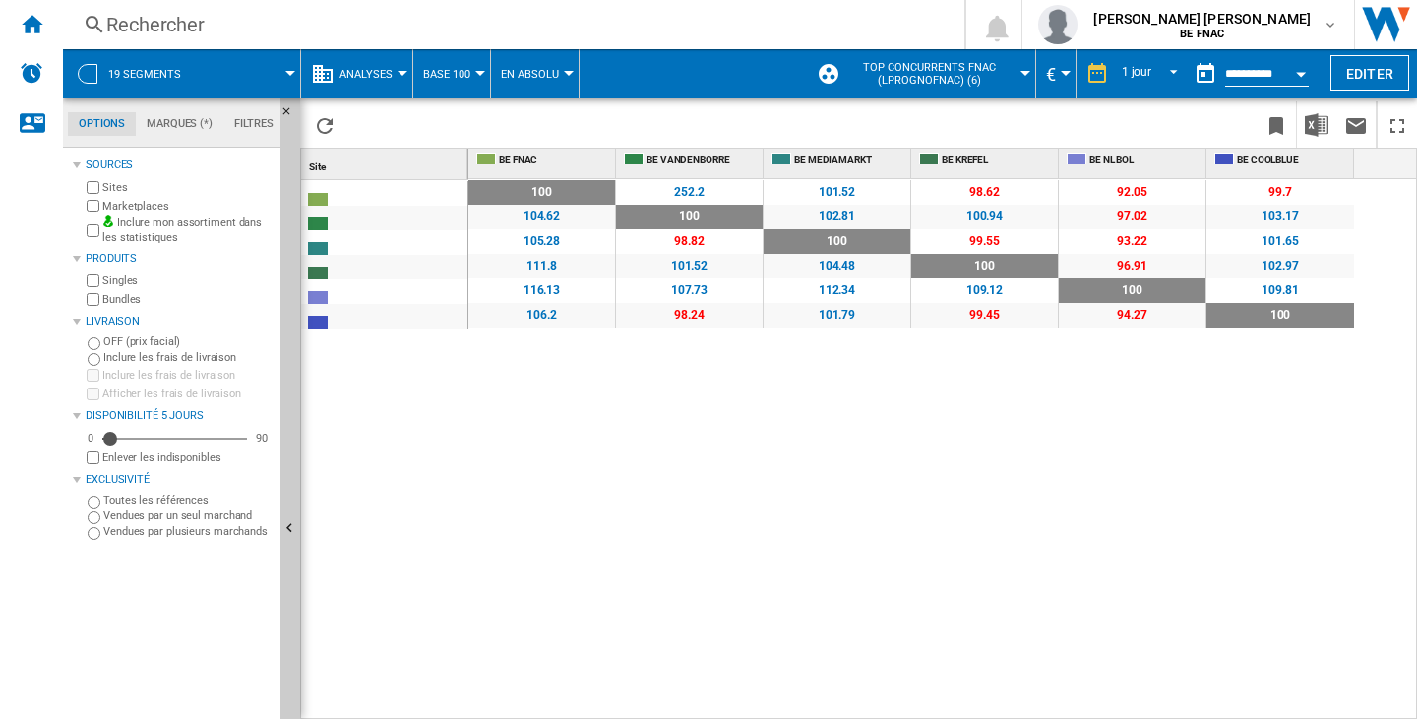
click at [1133, 289] on span "100" at bounding box center [1132, 290] width 147 height 25
click at [538, 194] on span "100" at bounding box center [541, 192] width 147 height 25
click at [467, 164] on div "Site 1" at bounding box center [384, 164] width 167 height 30
click at [389, 294] on div "BE NL BOL" at bounding box center [387, 291] width 166 height 25
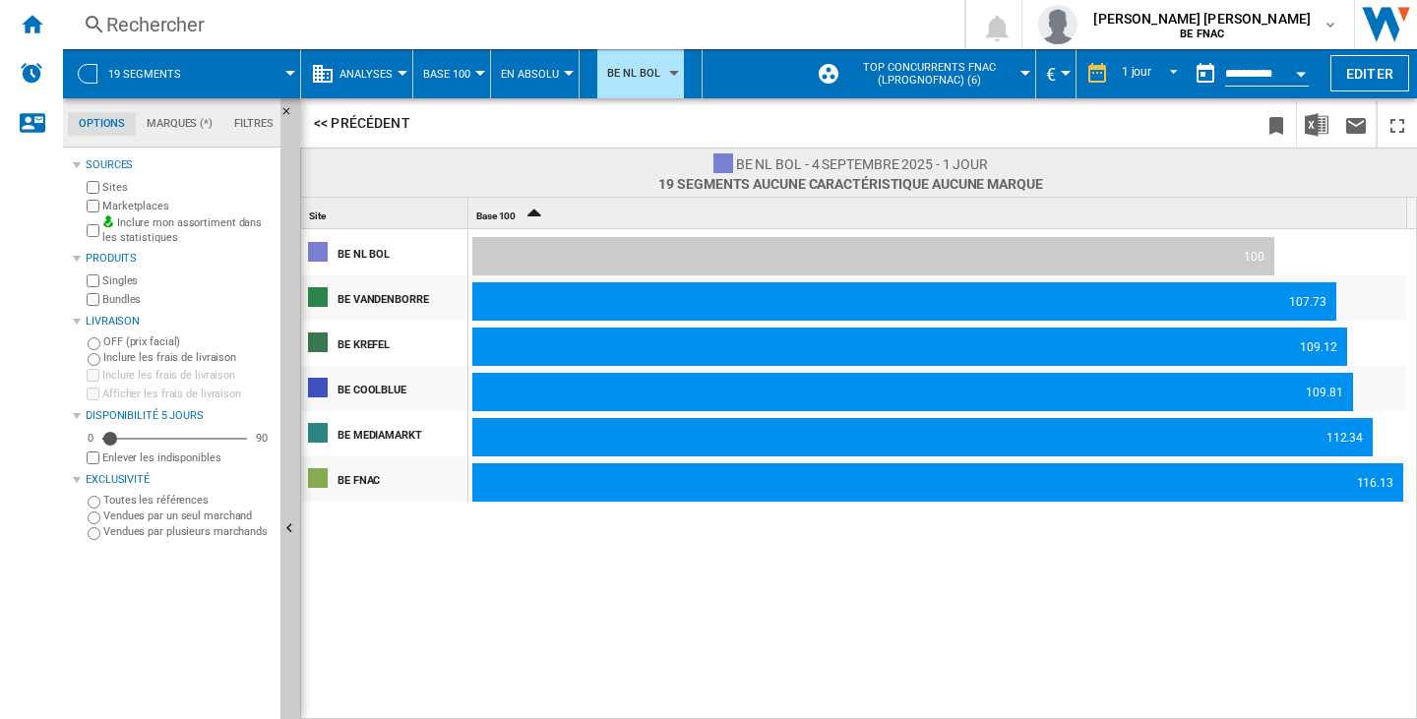
click at [533, 72] on span "En Absolu" at bounding box center [530, 74] width 58 height 13
click at [551, 172] on span "En Relatif" at bounding box center [536, 169] width 65 height 18
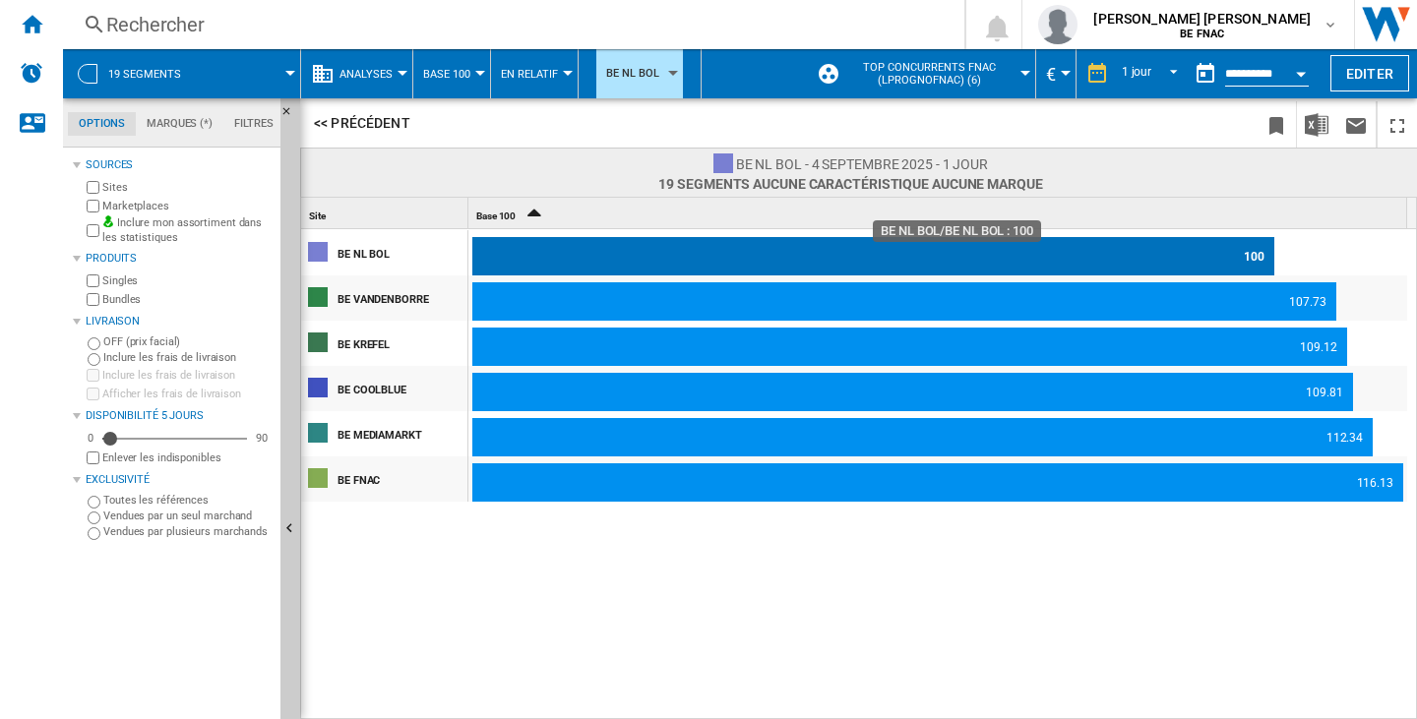
click at [1180, 268] on div "100" at bounding box center [873, 256] width 802 height 39
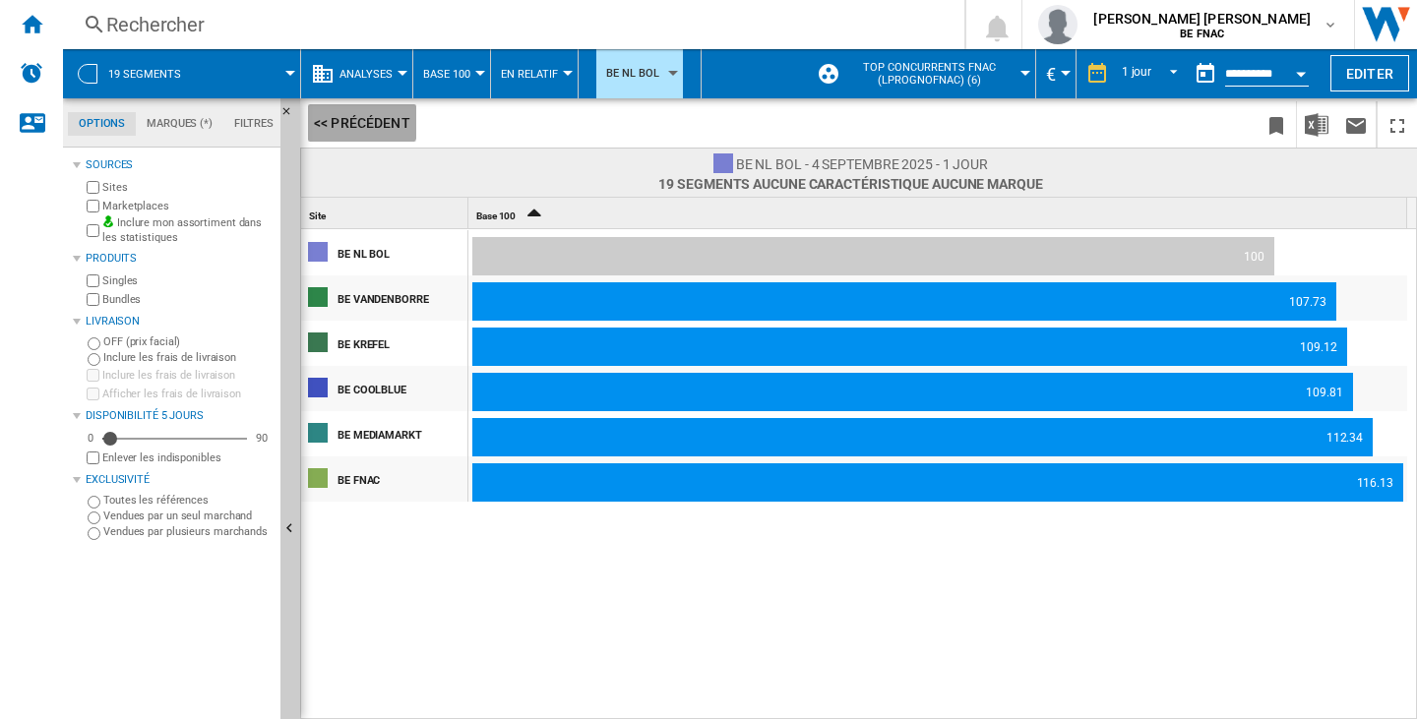
click at [359, 116] on button "<< Précédent" at bounding box center [362, 122] width 108 height 37
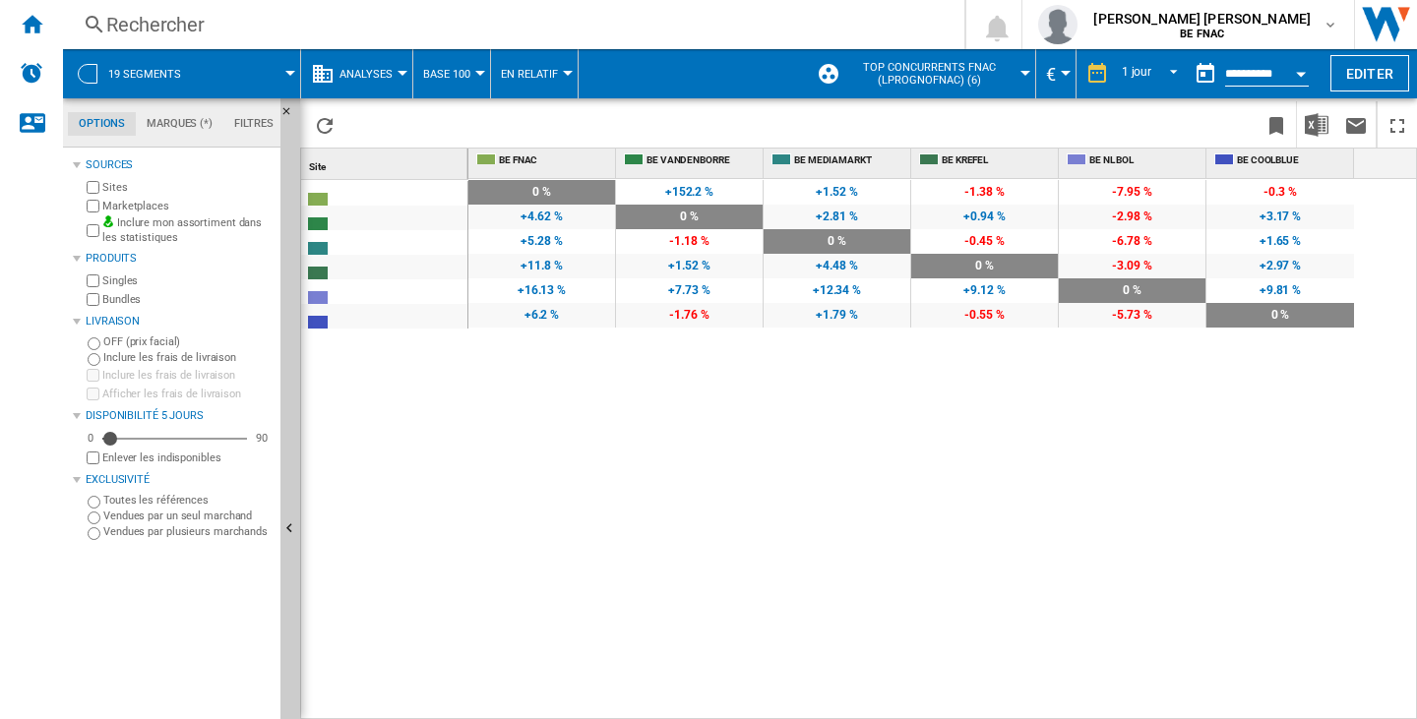
click at [396, 68] on button "Analyses" at bounding box center [370, 73] width 63 height 49
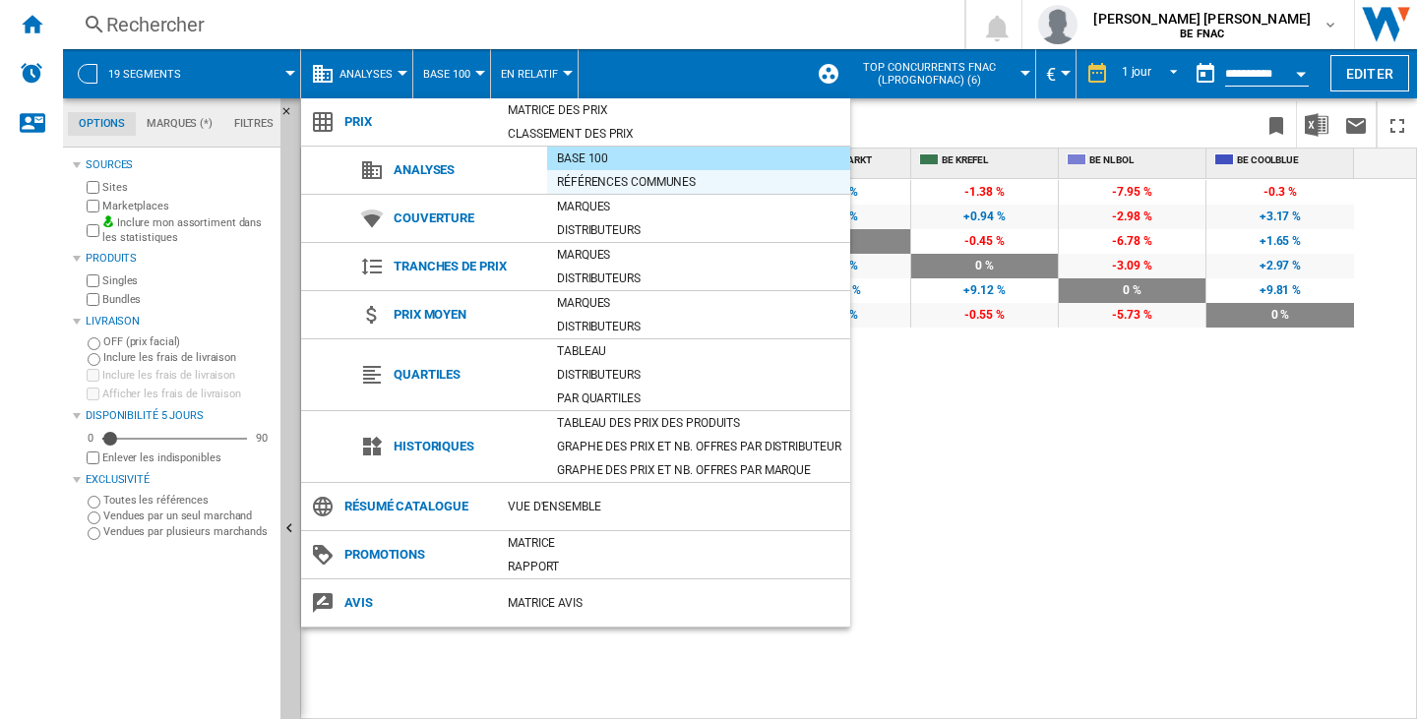
click at [627, 186] on div "Références communes" at bounding box center [698, 182] width 303 height 20
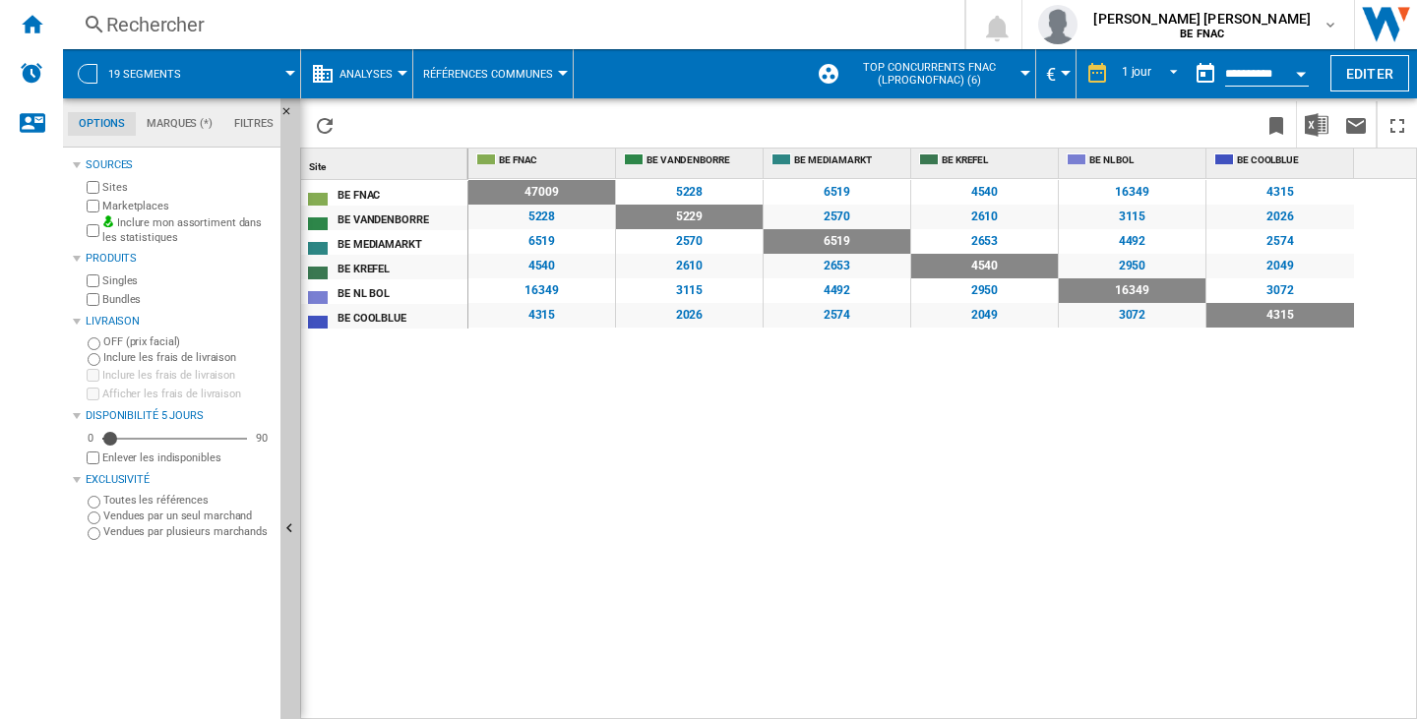
click at [1149, 287] on div "16349" at bounding box center [1132, 290] width 147 height 25
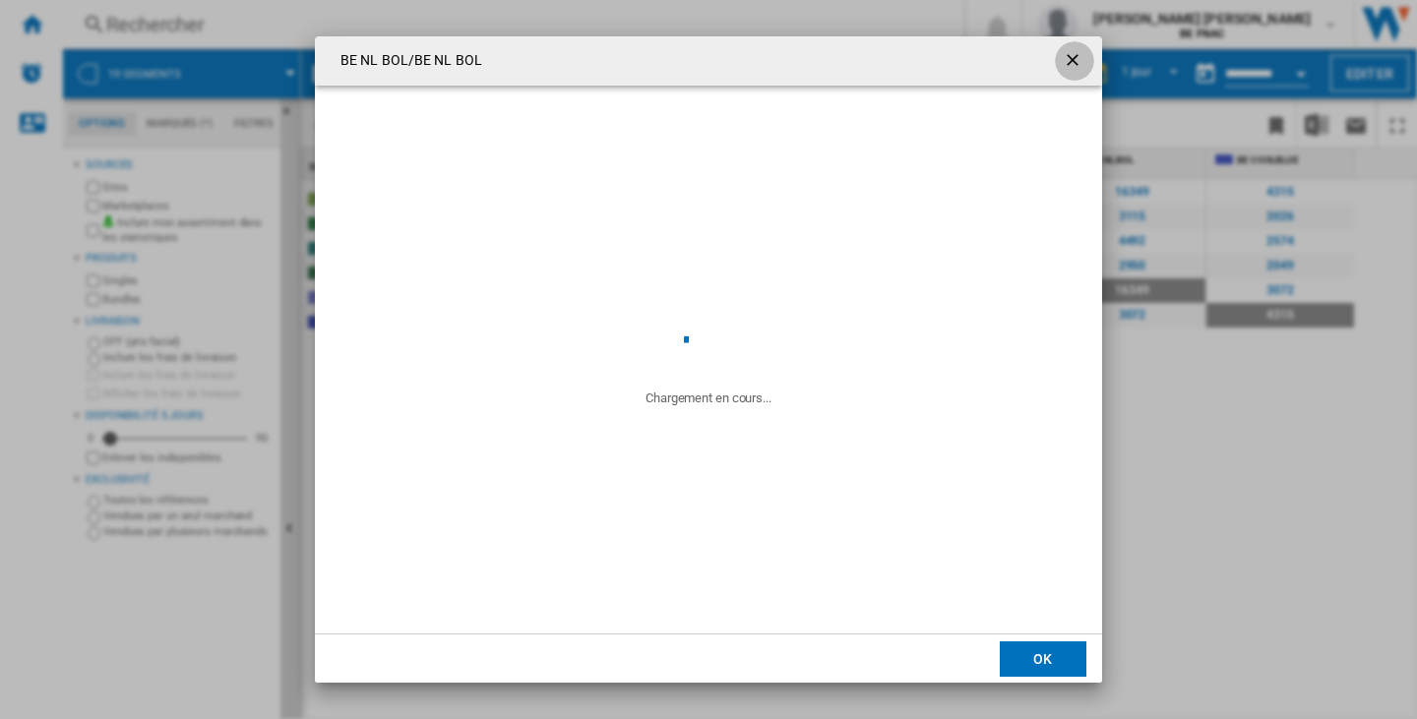
click at [1071, 48] on button "Products list popup" at bounding box center [1074, 60] width 39 height 39
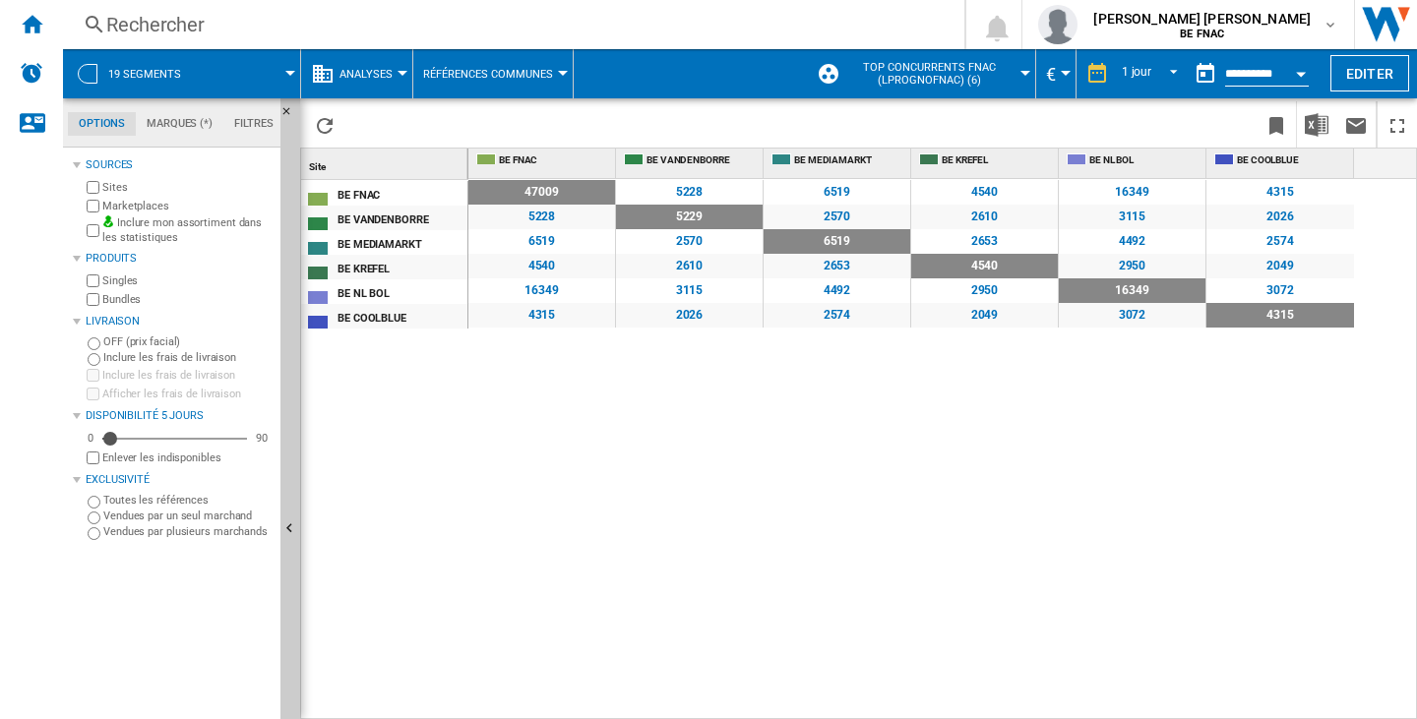
click at [540, 189] on div "47009" at bounding box center [541, 192] width 147 height 25
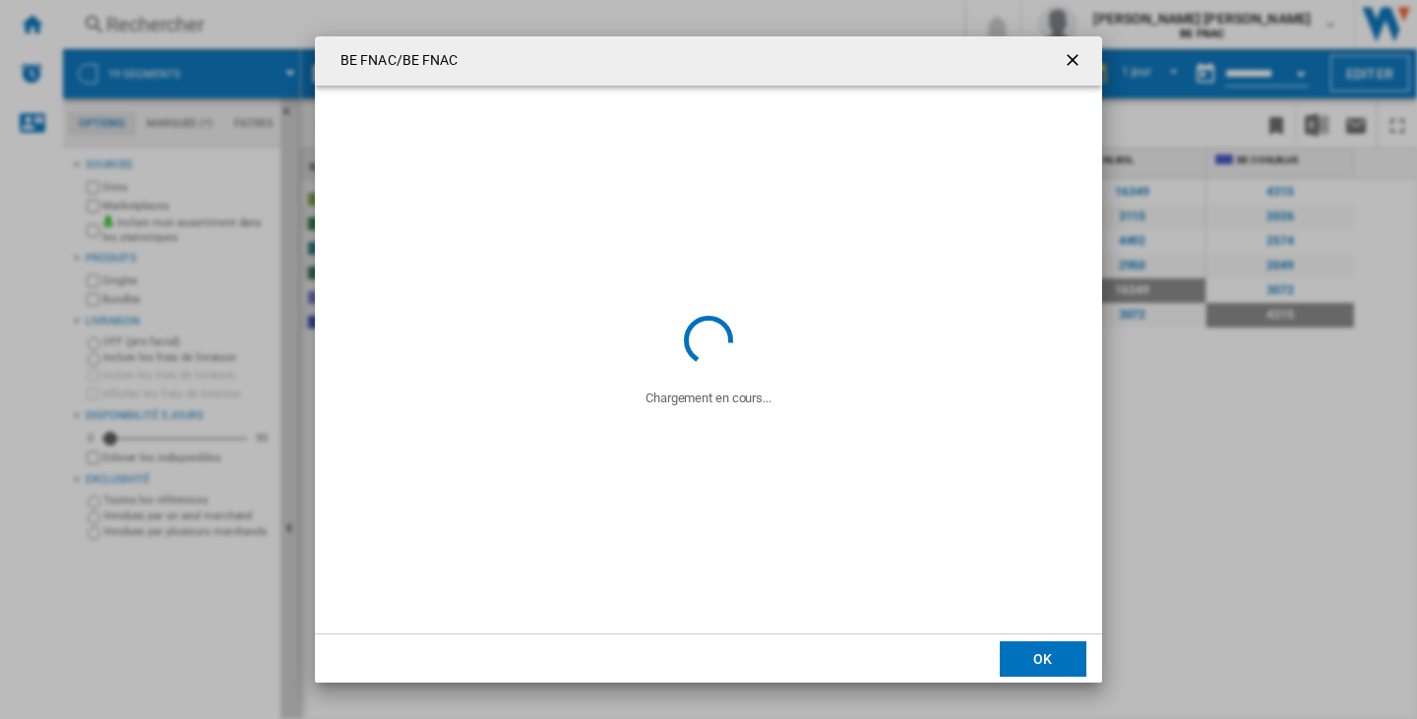
click at [1075, 66] on ng-md-icon "getI18NText('BUTTONS.CLOSE_DIALOG')" at bounding box center [1075, 62] width 24 height 24
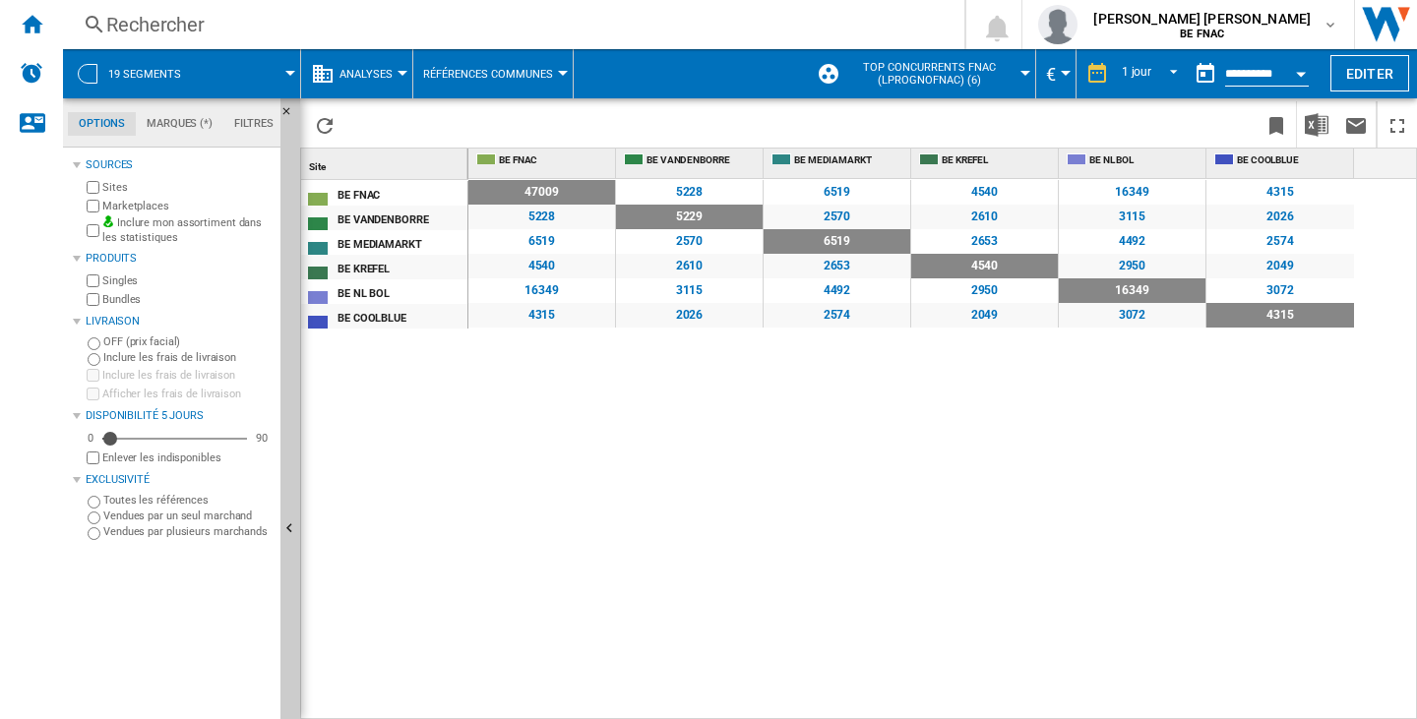
click at [1165, 189] on div "16349" at bounding box center [1132, 192] width 147 height 25
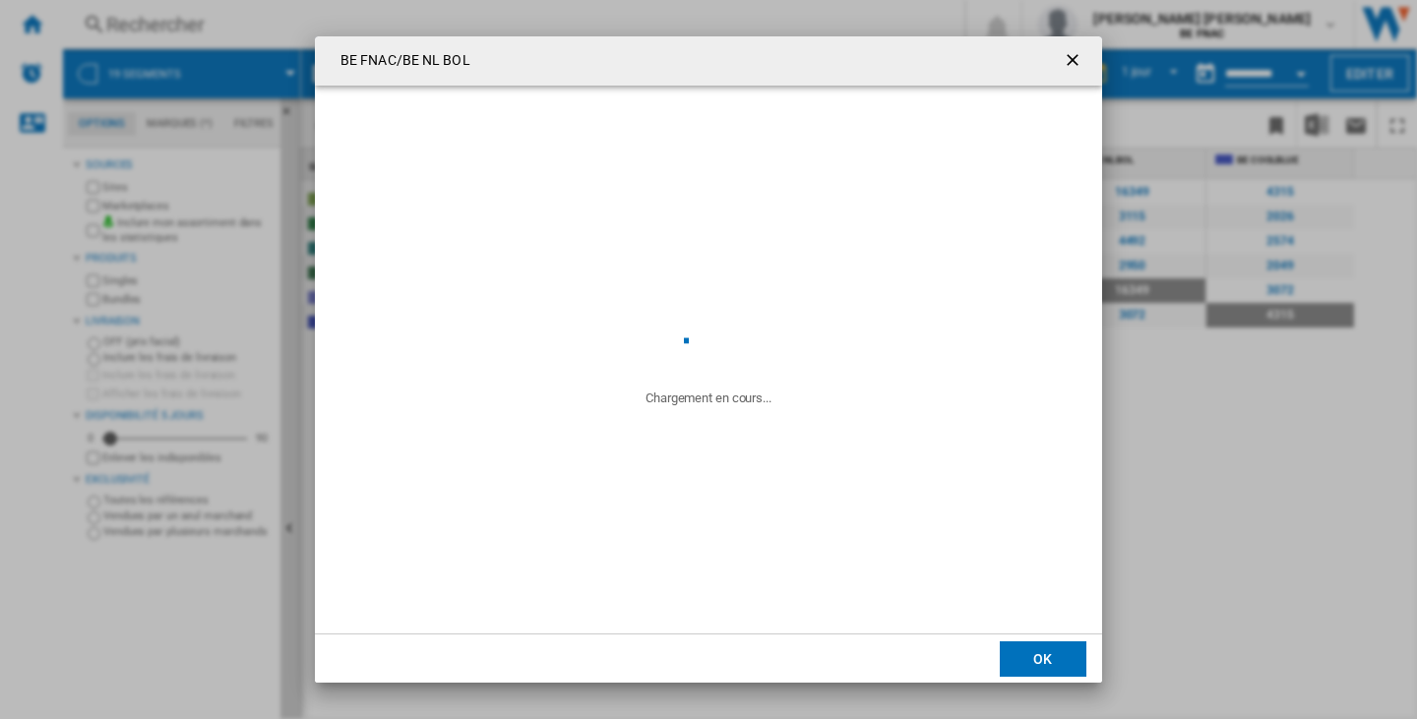
click at [1079, 56] on ng-md-icon "getI18NText('BUTTONS.CLOSE_DIALOG')" at bounding box center [1075, 62] width 24 height 24
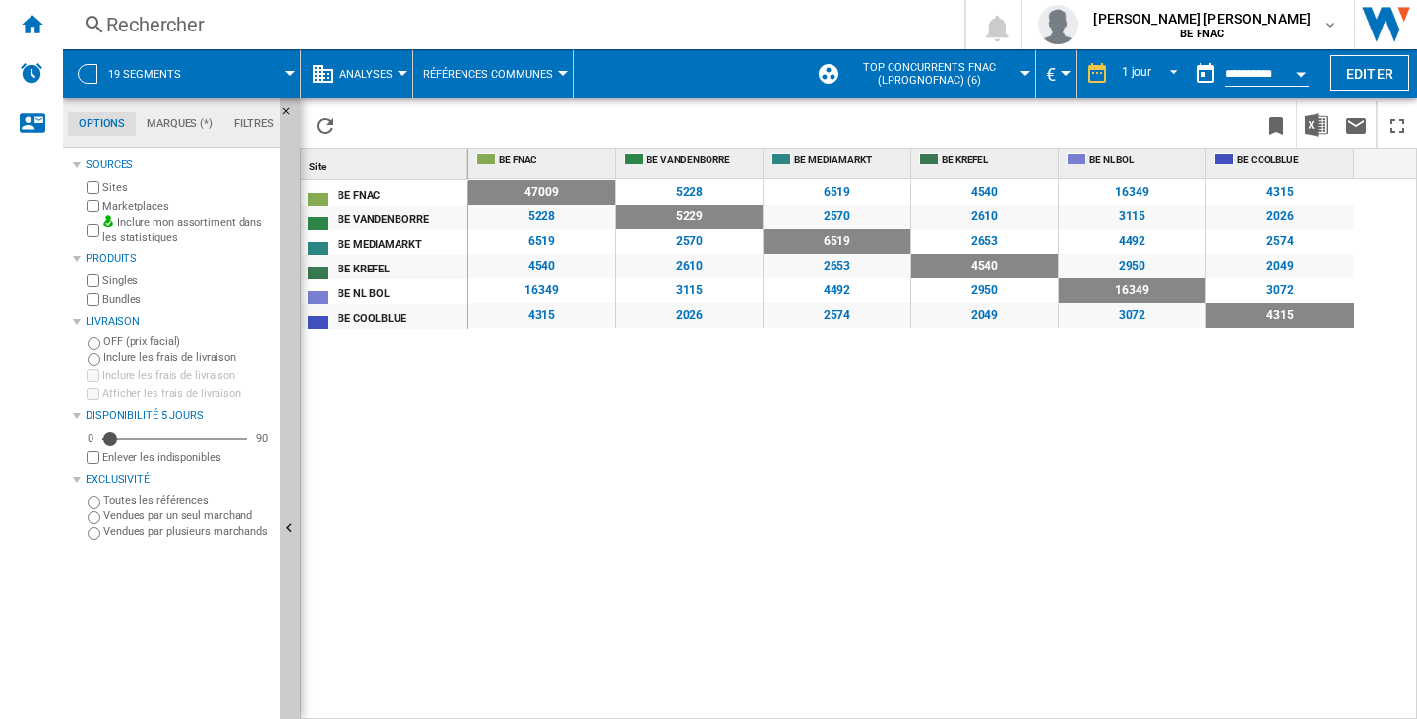
click at [1293, 72] on button "Open calendar" at bounding box center [1300, 70] width 35 height 35
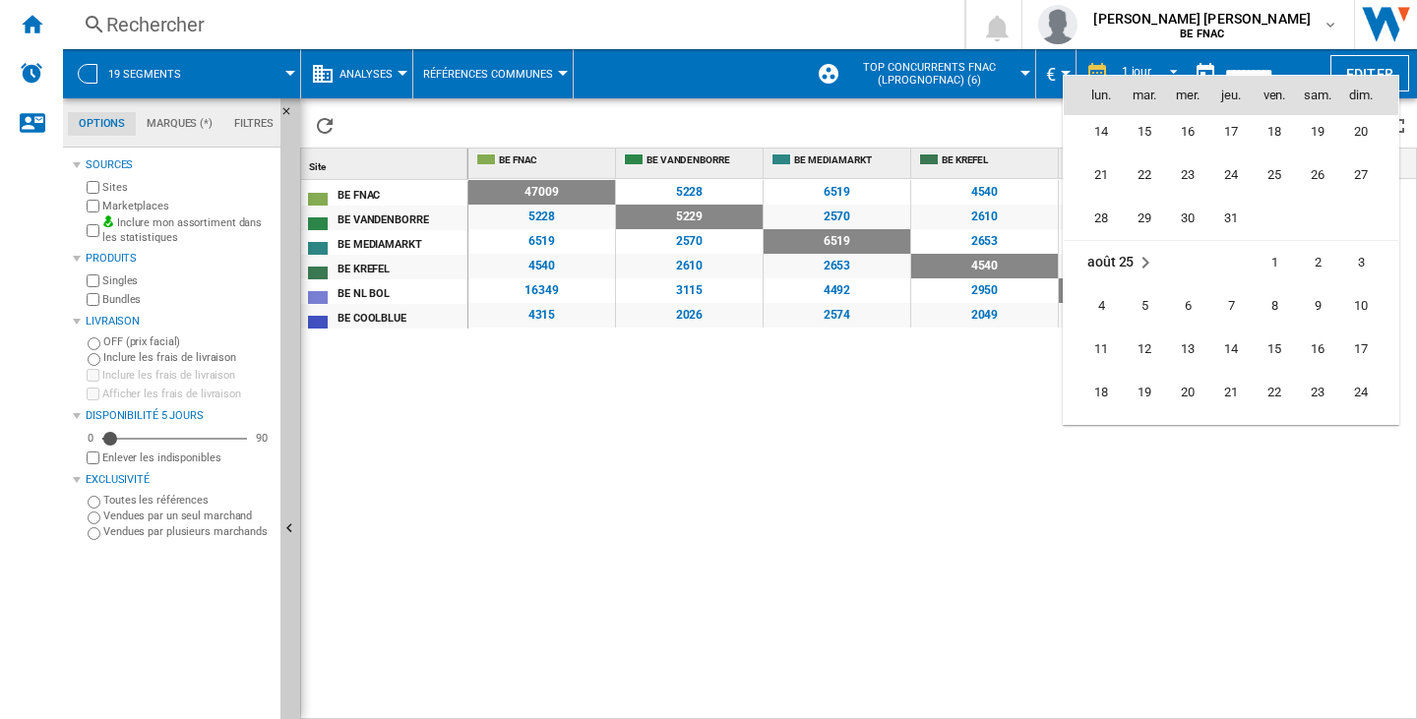
scroll to position [8993, 0]
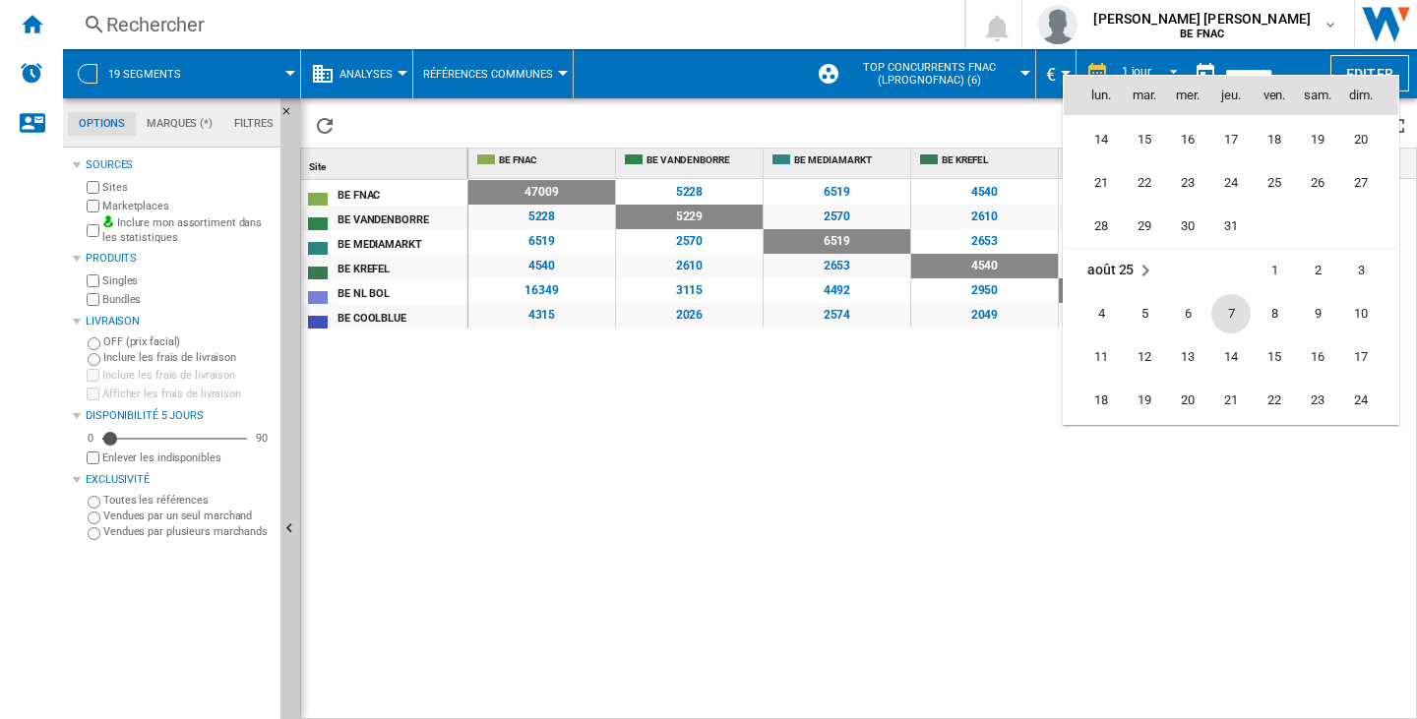
click at [1230, 316] on span "7" at bounding box center [1230, 313] width 39 height 39
type input "**********"
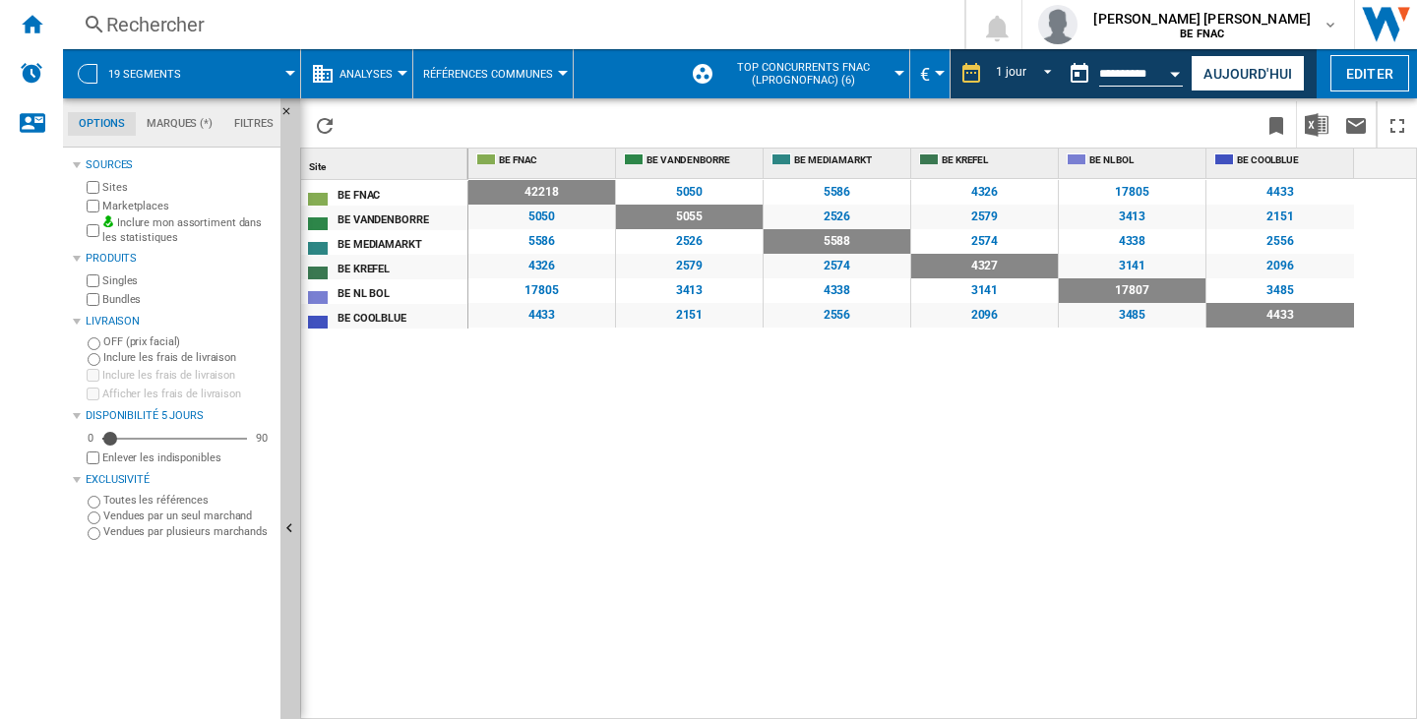
click at [534, 286] on div "17805" at bounding box center [541, 290] width 147 height 25
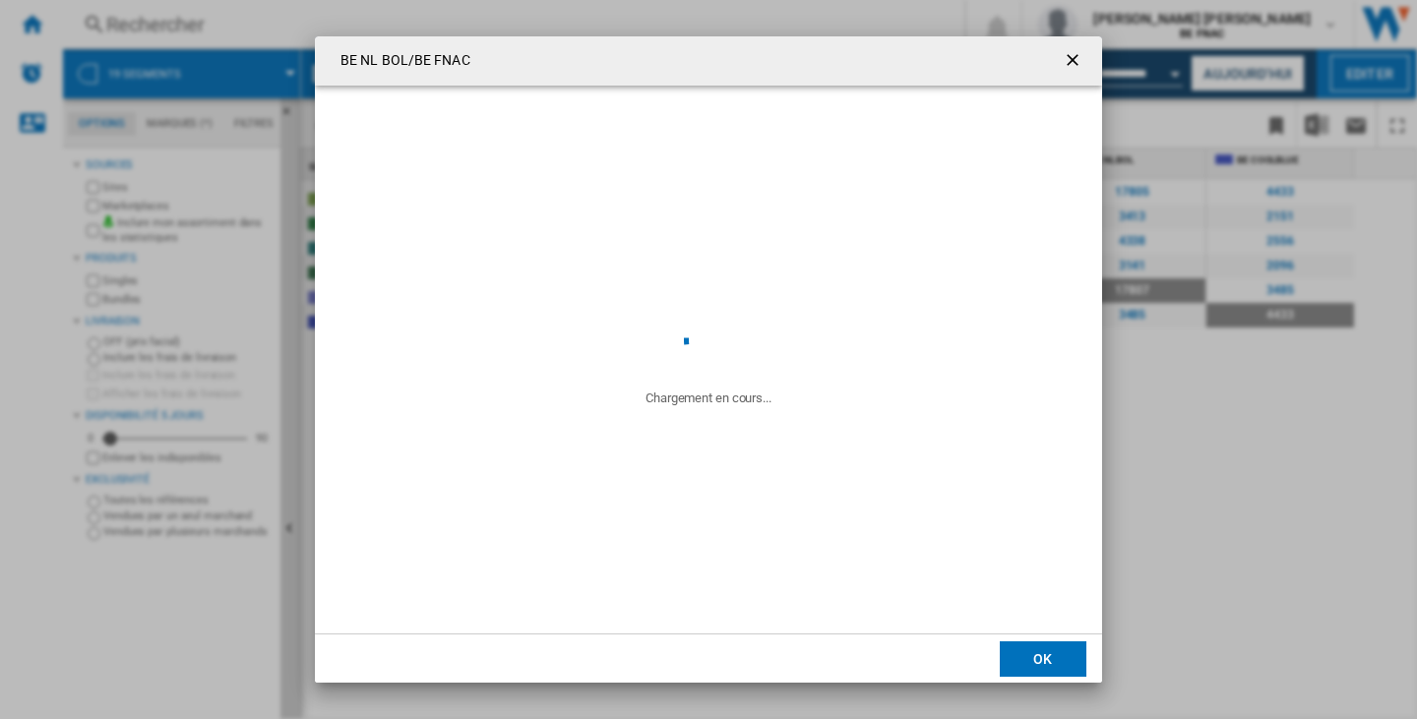
click at [1065, 66] on ng-md-icon "getI18NText('BUTTONS.CLOSE_DIALOG')" at bounding box center [1075, 62] width 24 height 24
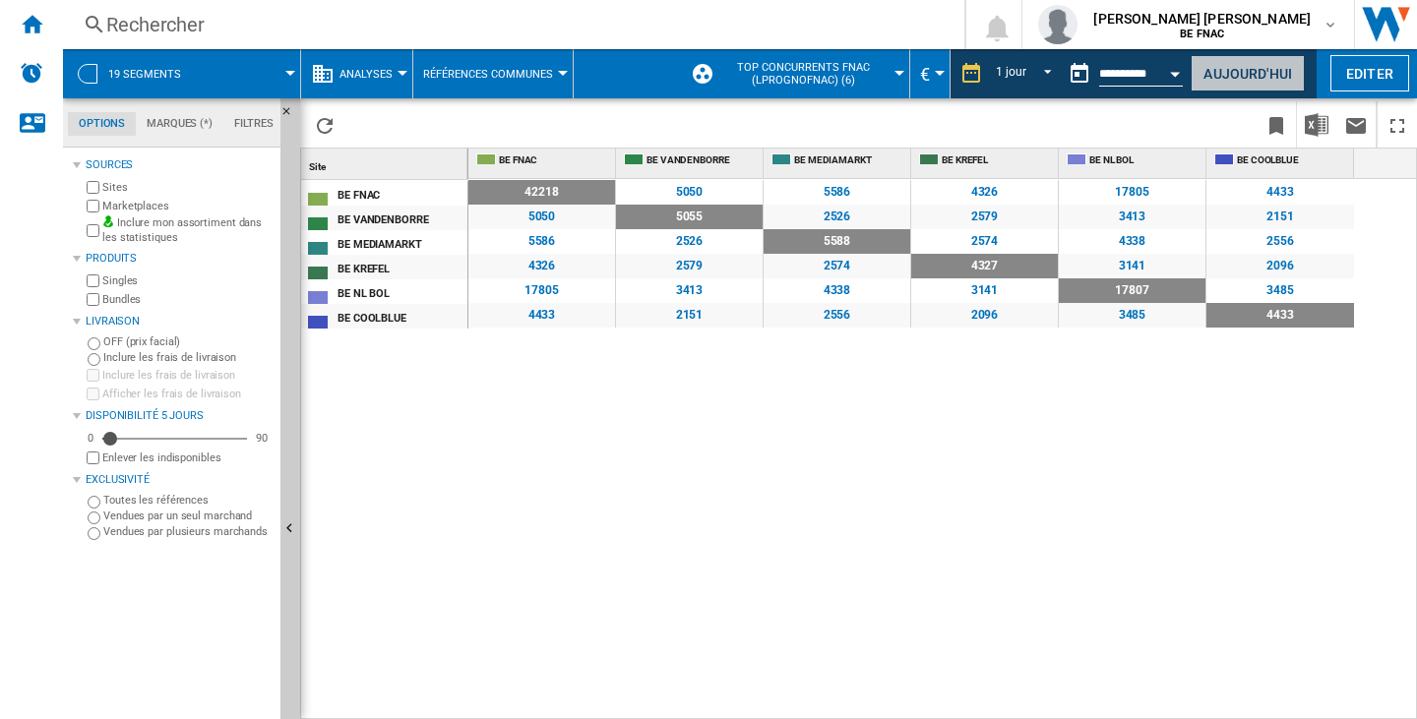
click at [1221, 65] on button "Aujourd'hui" at bounding box center [1247, 73] width 114 height 36
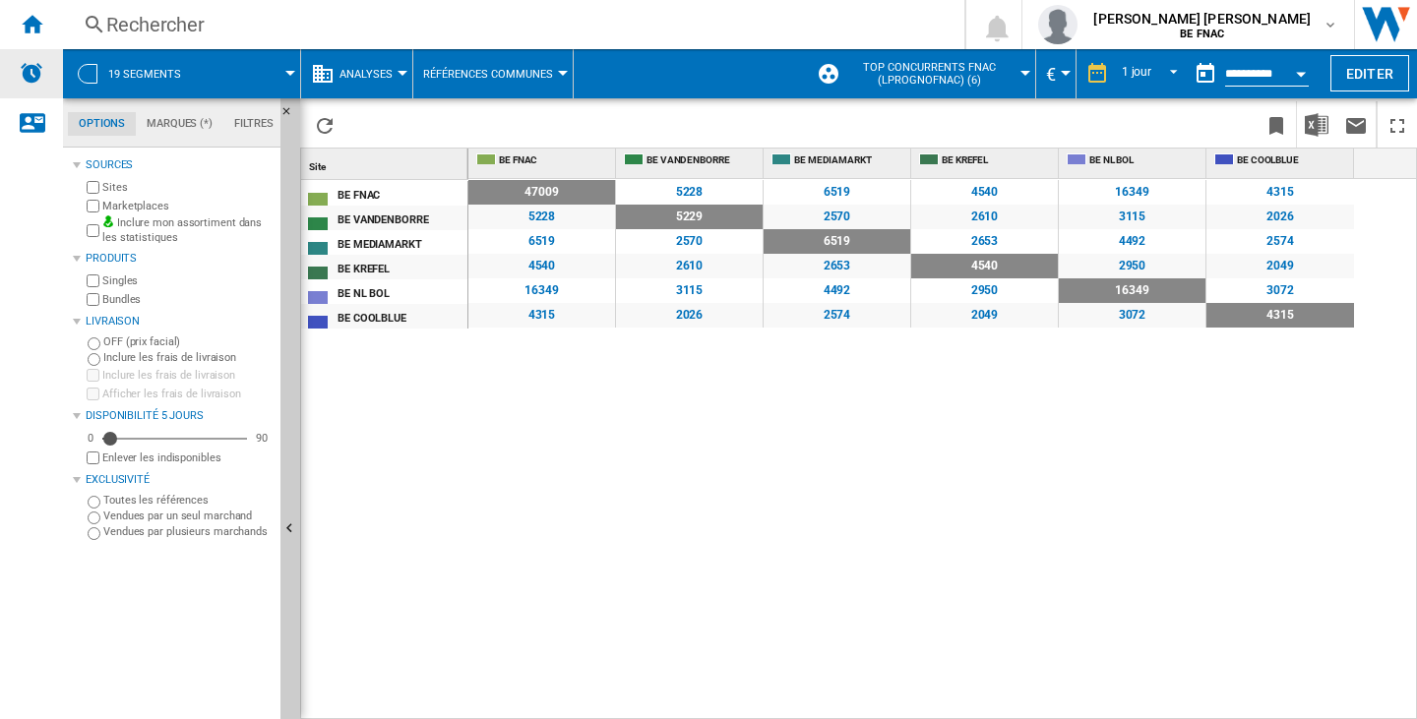
click at [29, 52] on div "Alertes" at bounding box center [31, 73] width 63 height 49
click at [47, 18] on div "Accueil" at bounding box center [31, 24] width 63 height 49
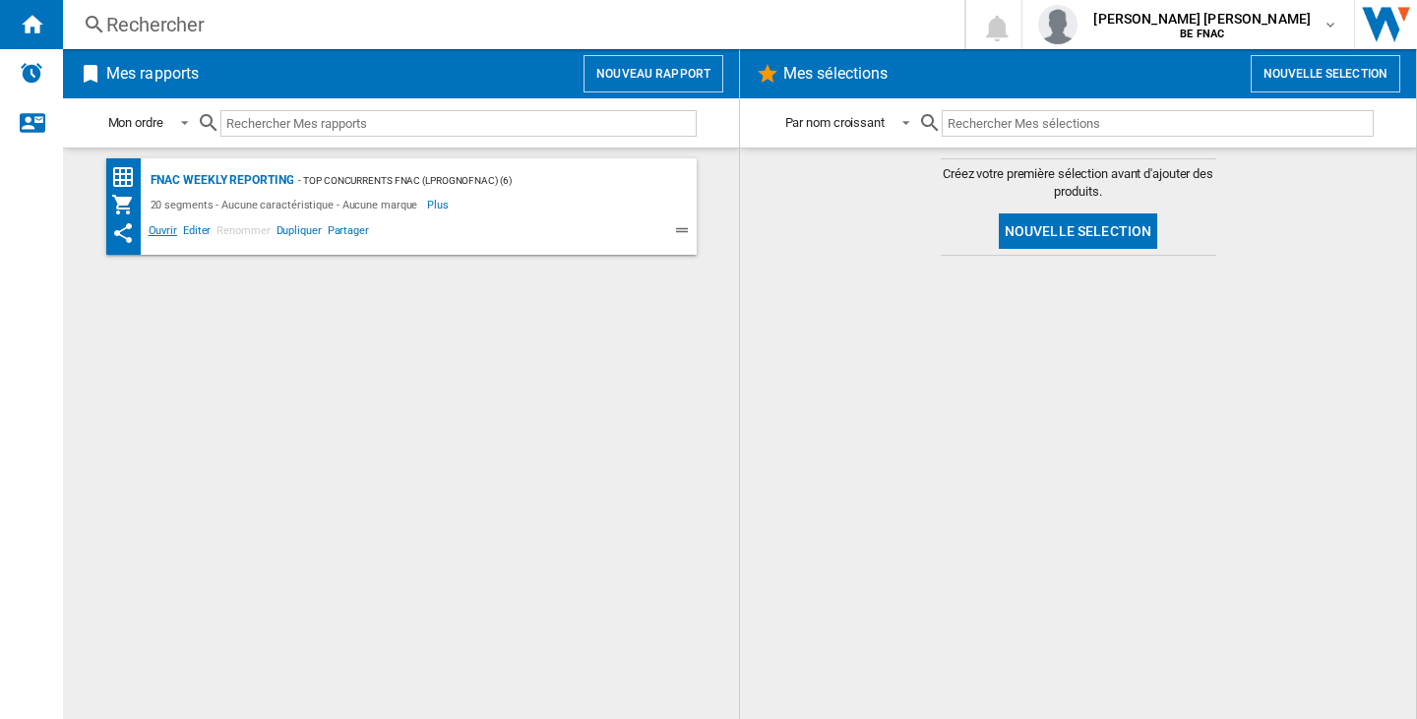
click at [156, 228] on span "Ouvrir" at bounding box center [163, 233] width 34 height 24
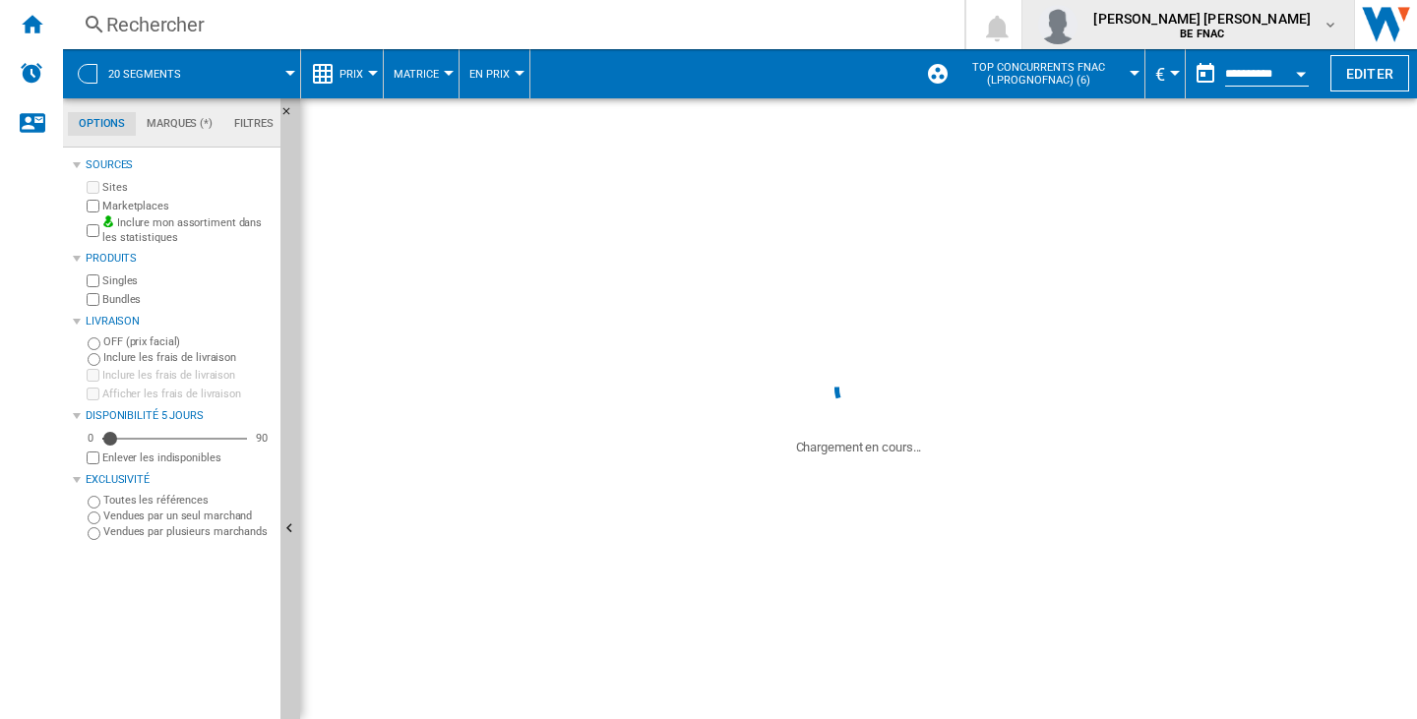
click at [1259, 22] on span "[PERSON_NAME] [PERSON_NAME]" at bounding box center [1201, 19] width 217 height 20
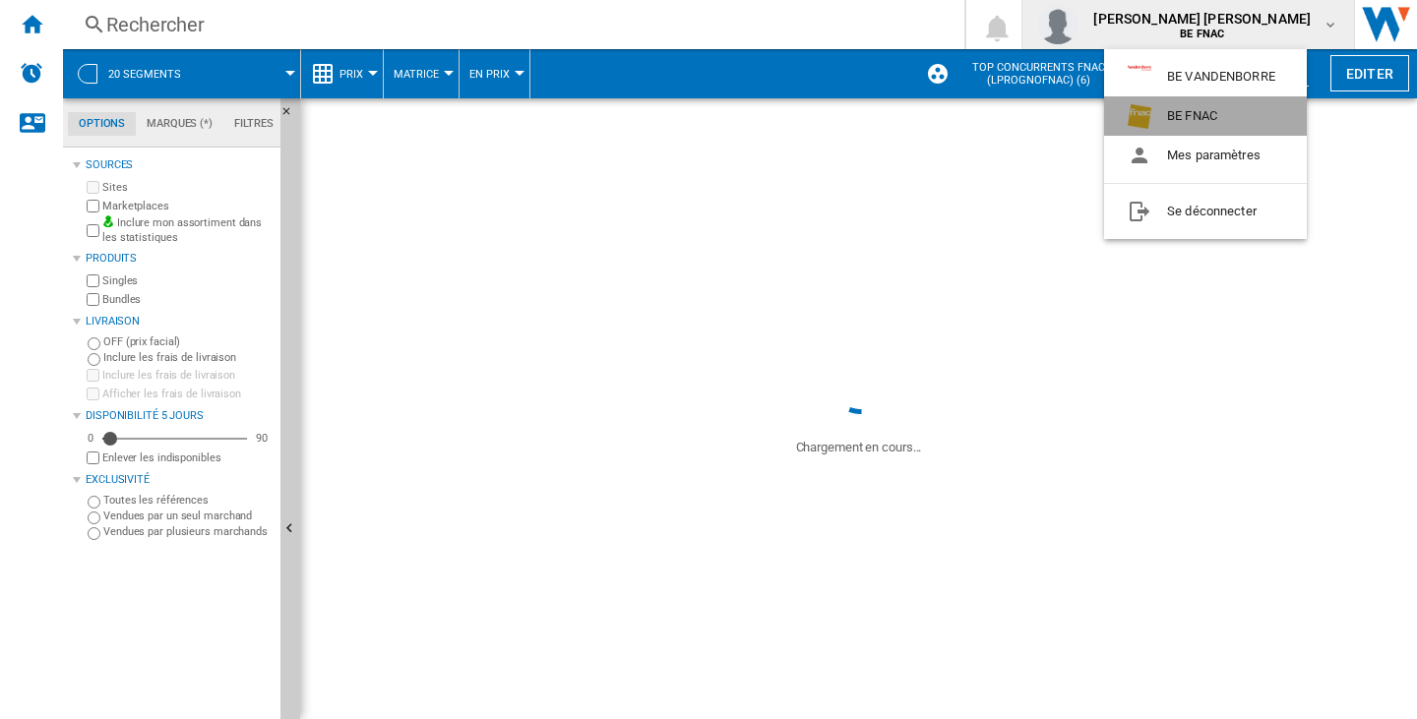
click at [1248, 114] on button "BE FNAC" at bounding box center [1205, 115] width 203 height 39
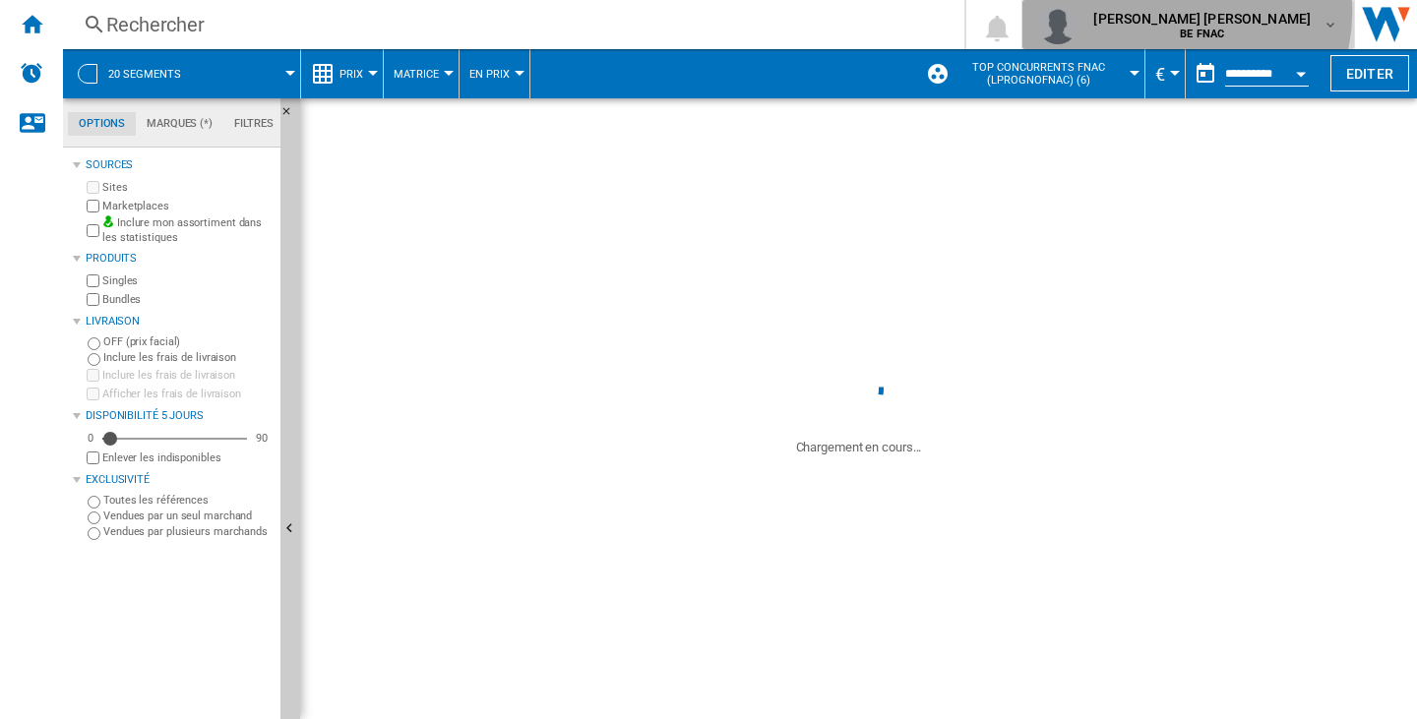
click at [1266, 12] on span "[PERSON_NAME] [PERSON_NAME]" at bounding box center [1201, 19] width 217 height 20
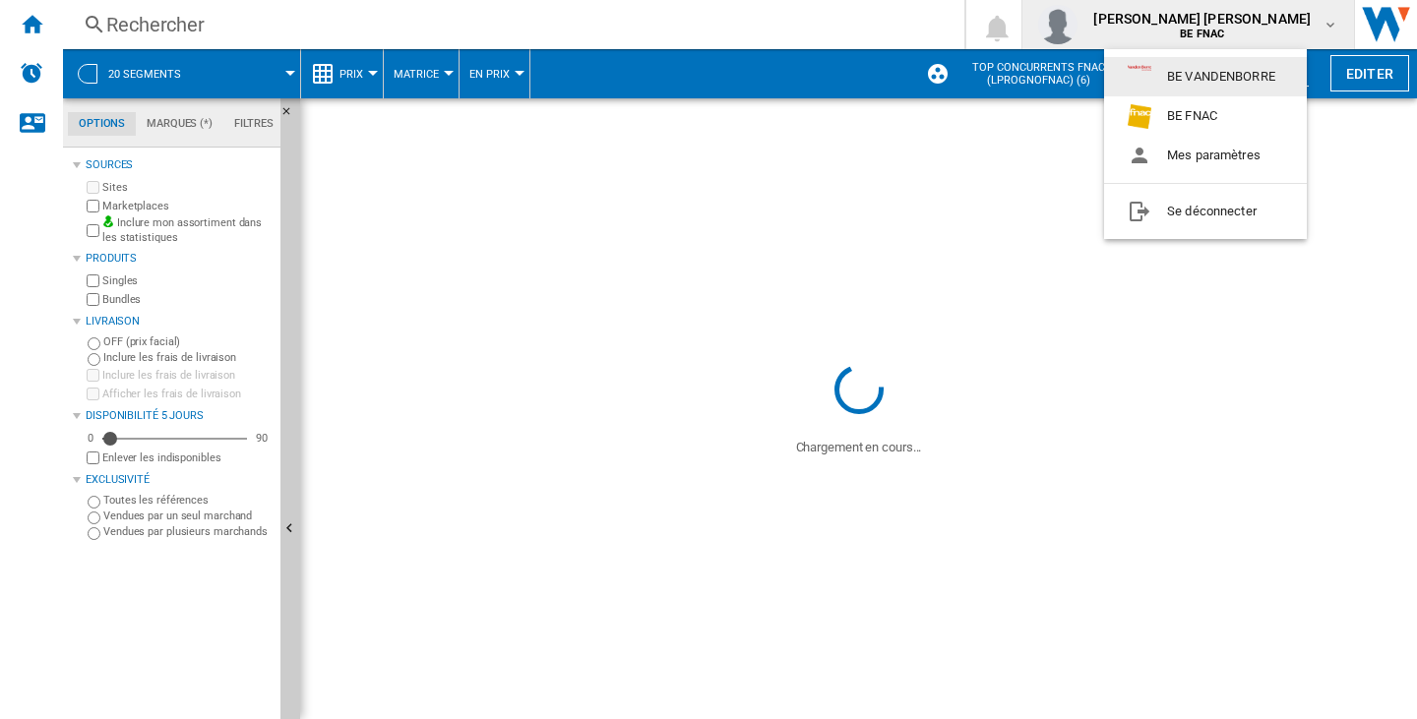
click at [1243, 87] on button "BE VANDENBORRE" at bounding box center [1205, 76] width 203 height 39
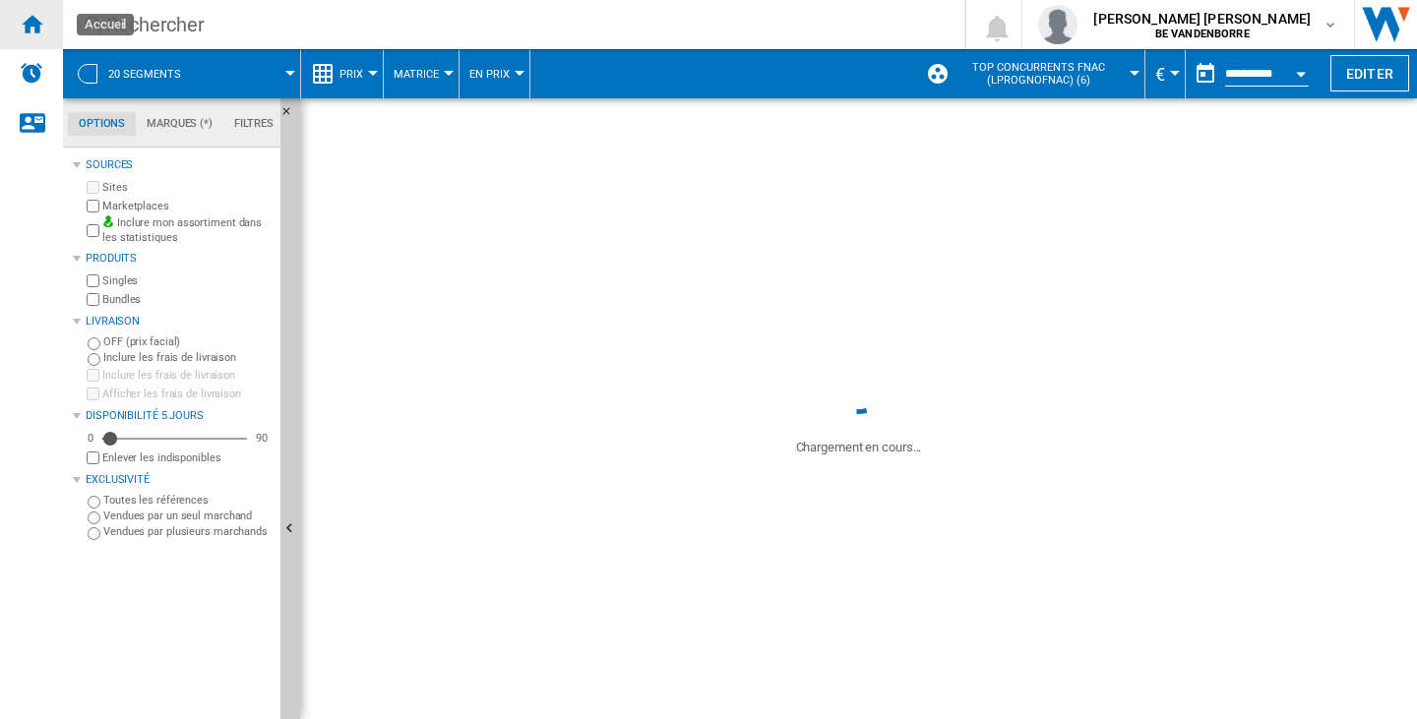
click at [48, 10] on div "Accueil" at bounding box center [31, 24] width 63 height 49
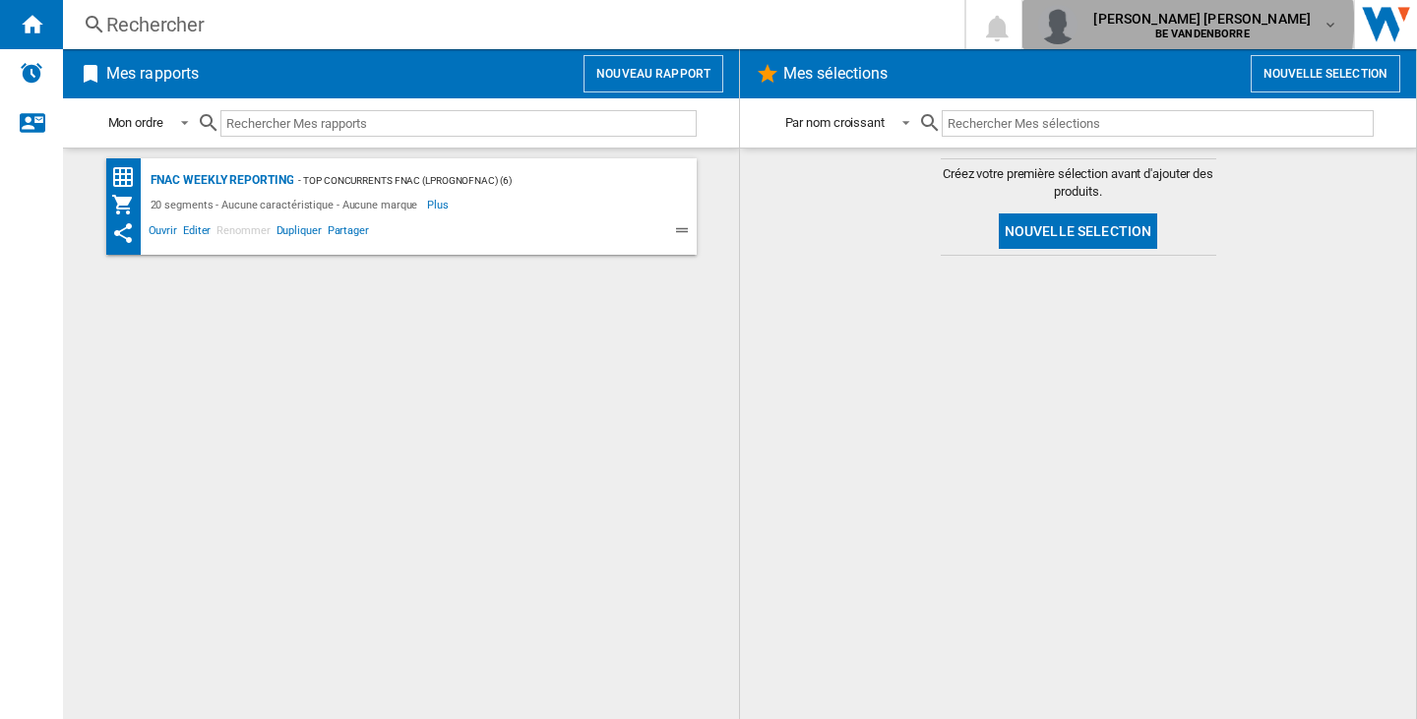
click at [1268, 22] on span "[PERSON_NAME] [PERSON_NAME]" at bounding box center [1201, 19] width 217 height 20
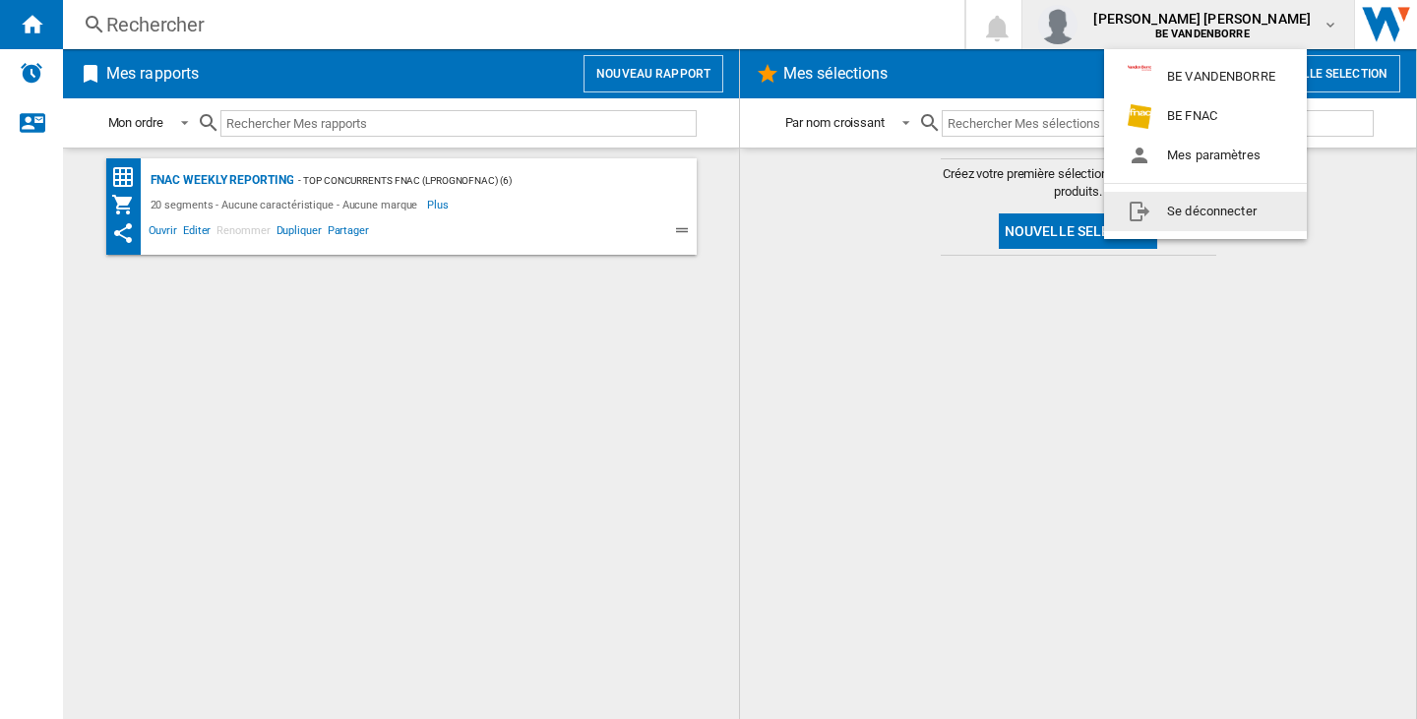
click at [1187, 210] on button "Se déconnecter" at bounding box center [1205, 211] width 203 height 39
